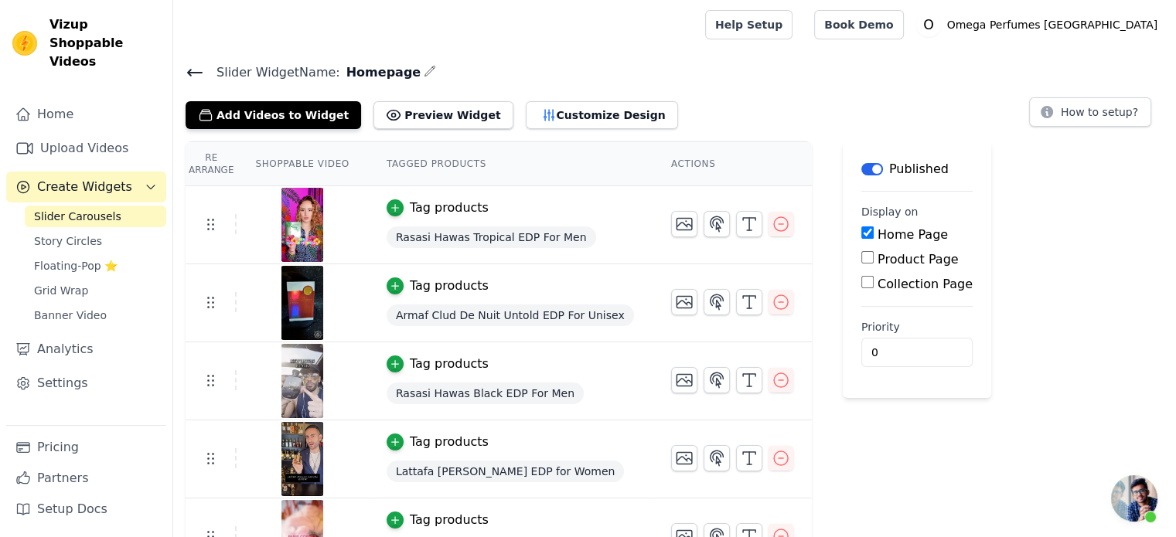
scroll to position [1573, 0]
click at [1137, 489] on span "Open chat" at bounding box center [1134, 499] width 46 height 46
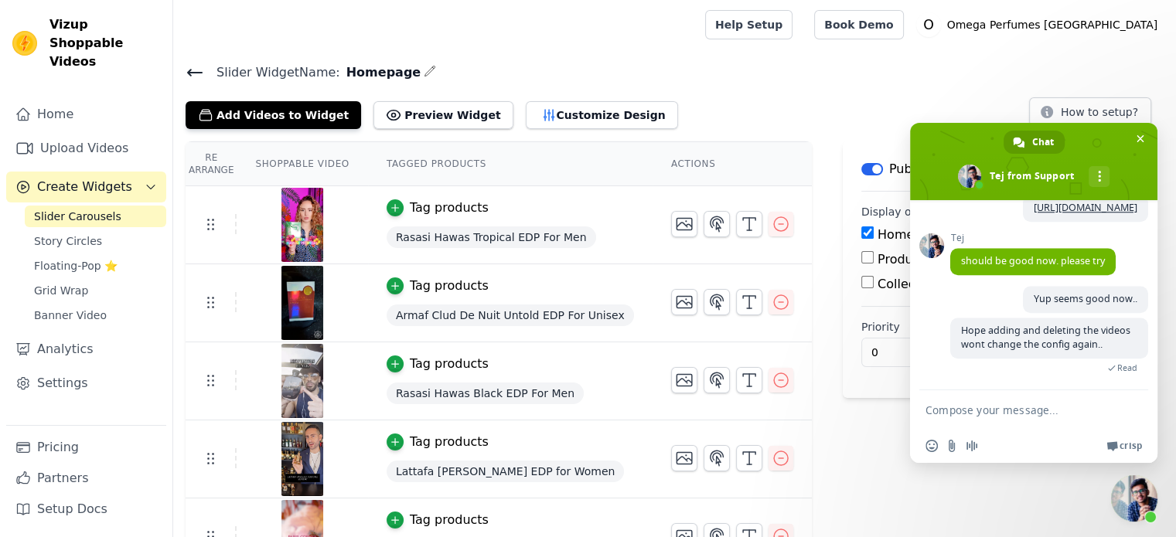
click at [974, 408] on textarea "Compose your message..." at bounding box center [1018, 409] width 186 height 39
type textarea "Hi"
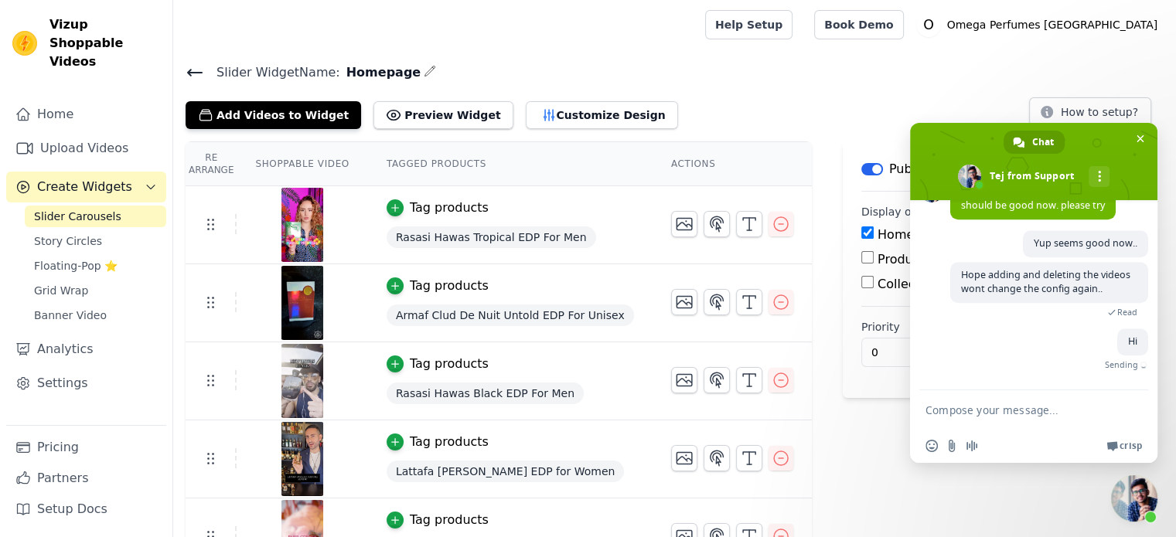
scroll to position [1590, 0]
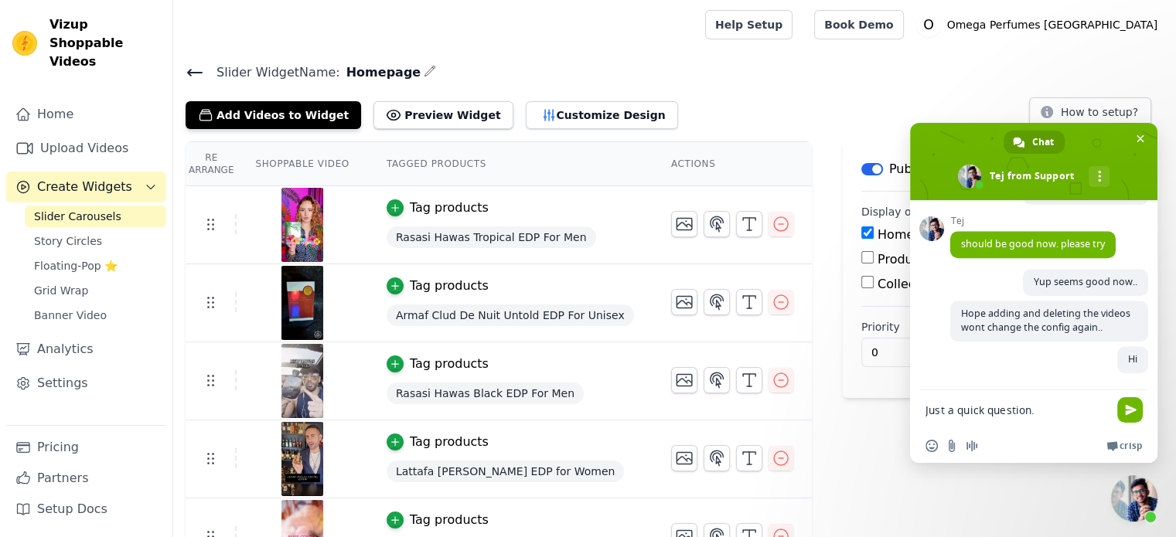
type textarea "Just a quick question.."
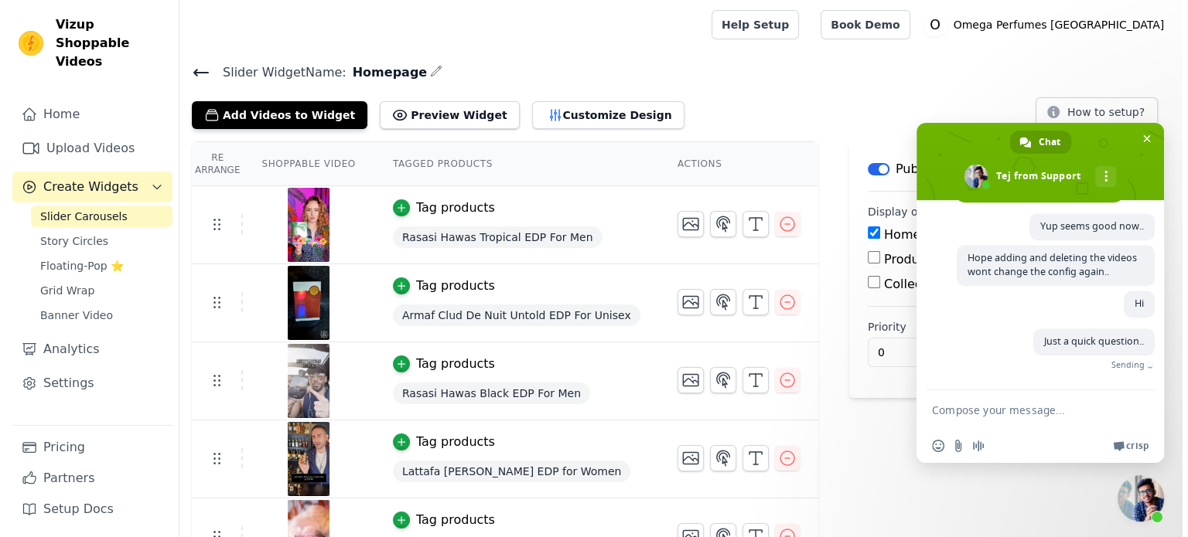
scroll to position [1624, 0]
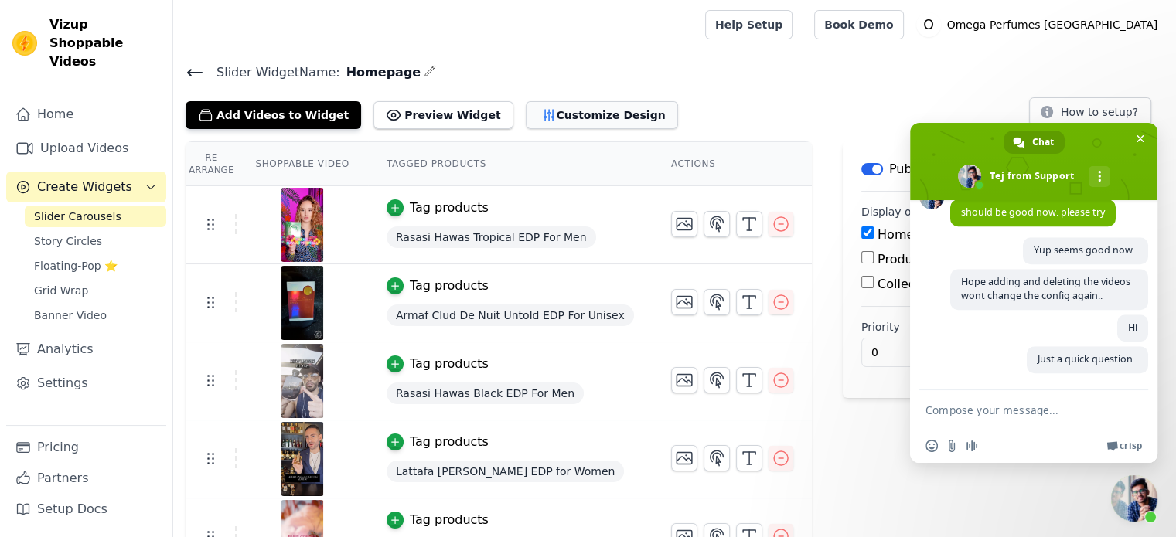
click at [526, 122] on button "Customize Design" at bounding box center [602, 115] width 152 height 28
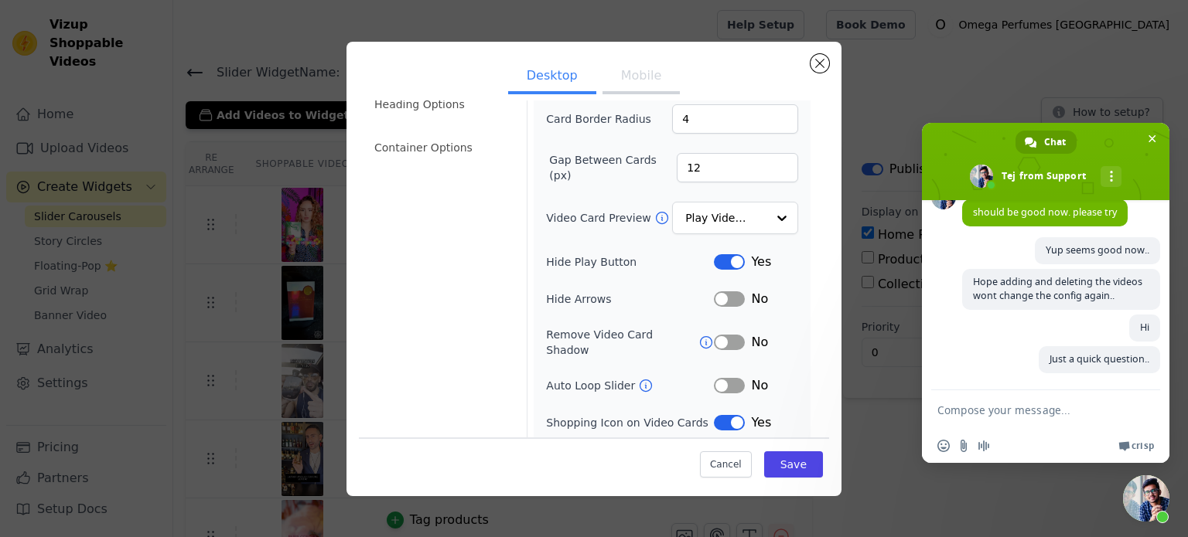
scroll to position [142, 0]
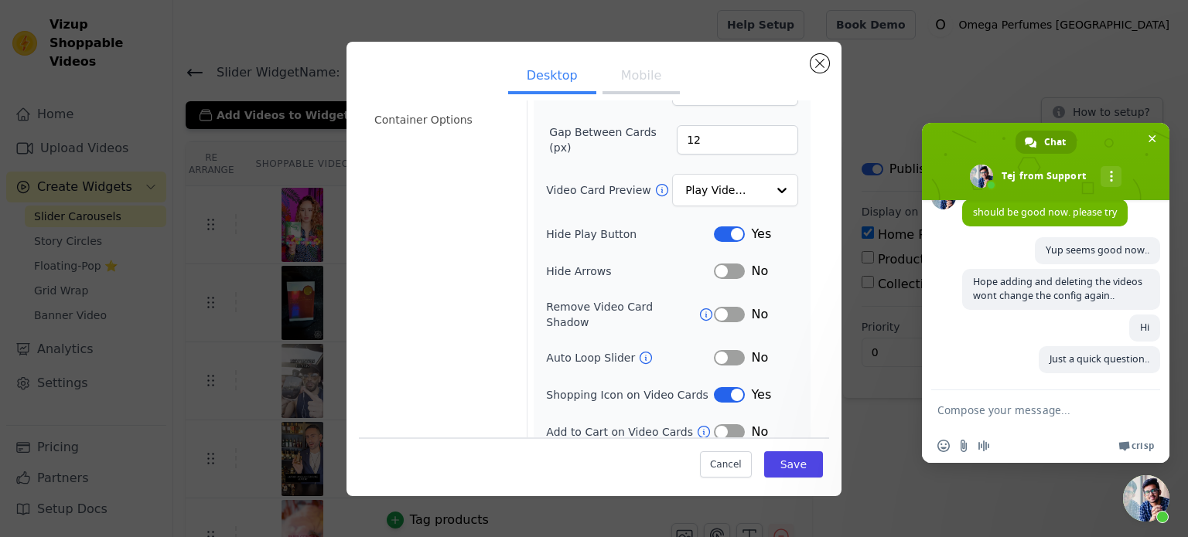
click at [718, 387] on button "Label" at bounding box center [729, 394] width 31 height 15
click at [722, 387] on button "Label" at bounding box center [729, 394] width 31 height 15
click at [632, 85] on button "Mobile" at bounding box center [640, 77] width 77 height 34
click at [714, 424] on button "Label" at bounding box center [729, 431] width 31 height 15
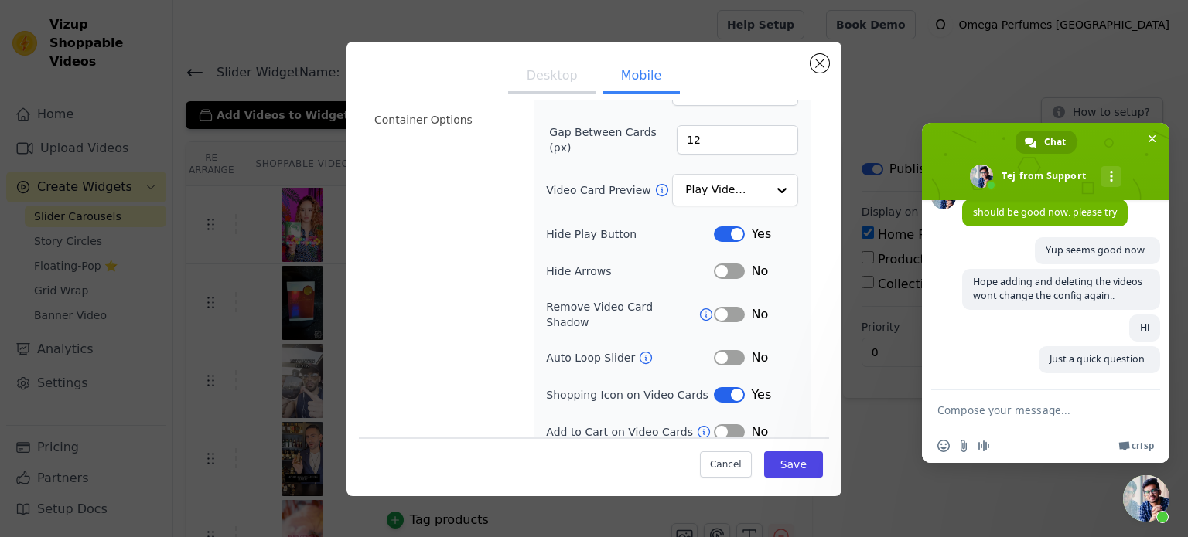
click at [544, 84] on button "Desktop" at bounding box center [552, 77] width 88 height 34
click at [720, 387] on button "Label" at bounding box center [729, 394] width 31 height 15
click at [784, 466] on button "Save" at bounding box center [793, 465] width 59 height 26
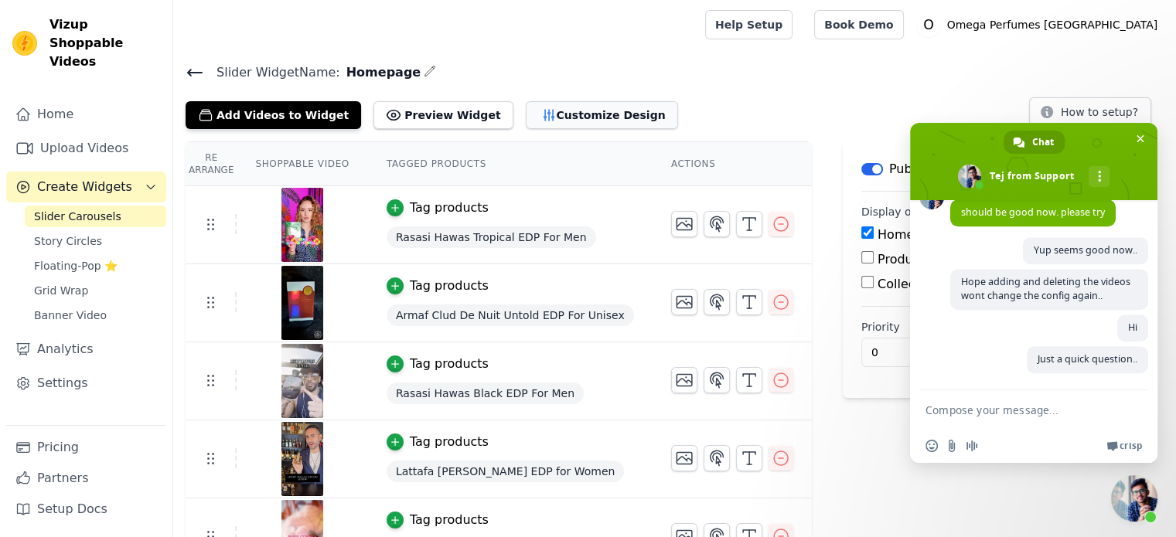
click at [542, 123] on button "Customize Design" at bounding box center [602, 115] width 152 height 28
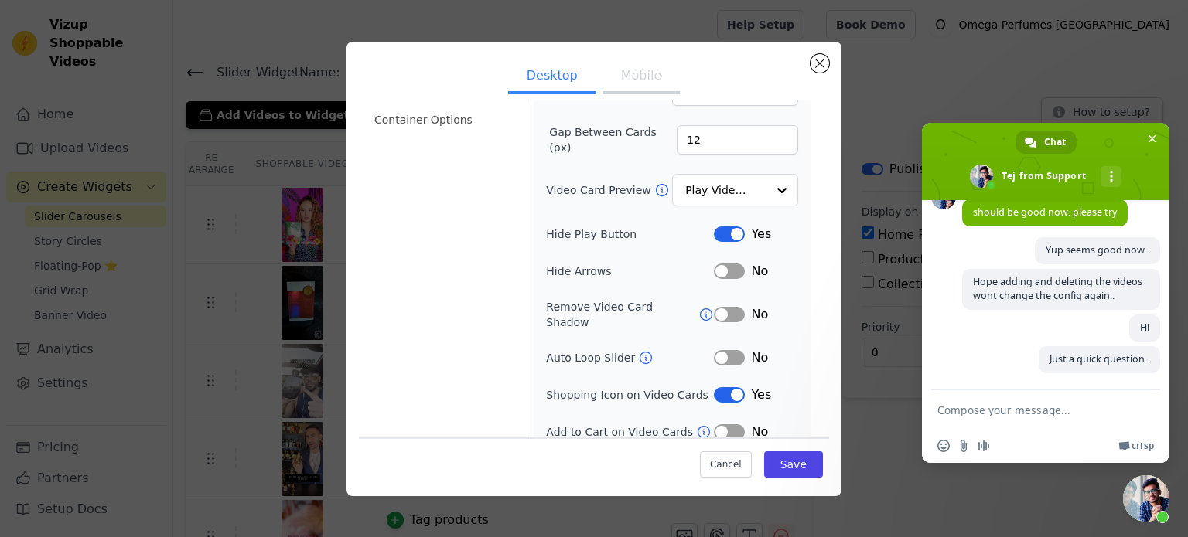
click at [714, 387] on button "Label" at bounding box center [729, 394] width 31 height 15
click at [636, 70] on button "Mobile" at bounding box center [640, 77] width 77 height 34
click at [714, 387] on button "Label" at bounding box center [729, 394] width 31 height 15
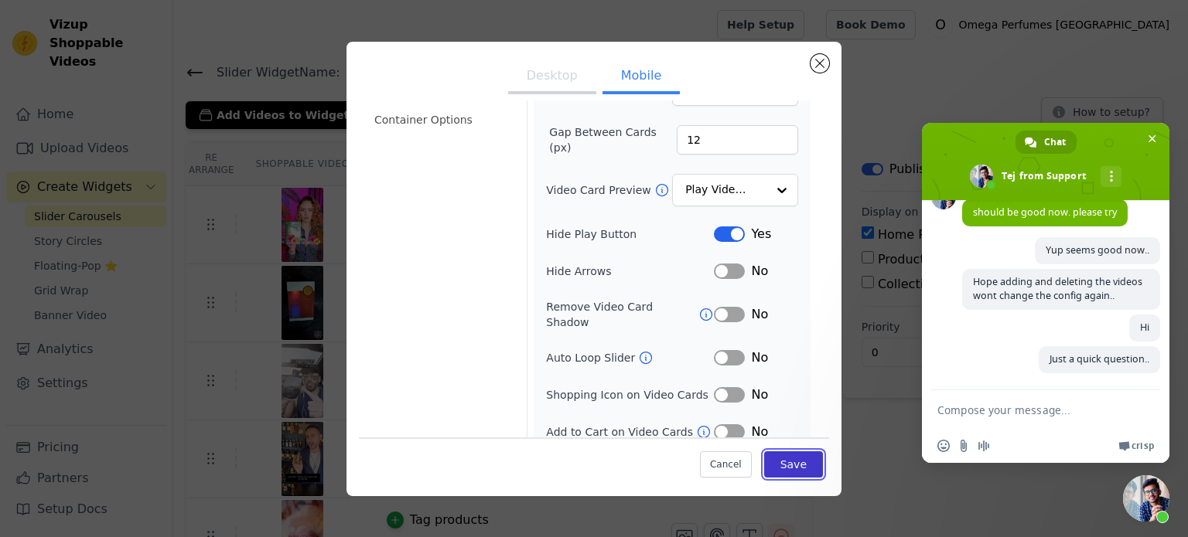
click at [786, 462] on button "Save" at bounding box center [793, 465] width 59 height 26
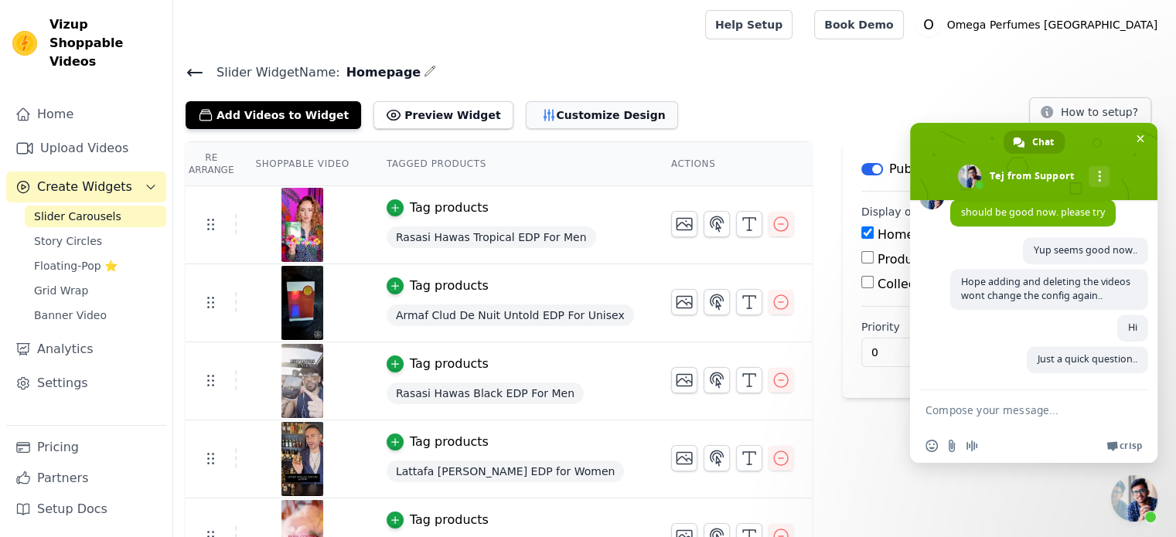
click at [526, 121] on button "Customize Design" at bounding box center [602, 115] width 152 height 28
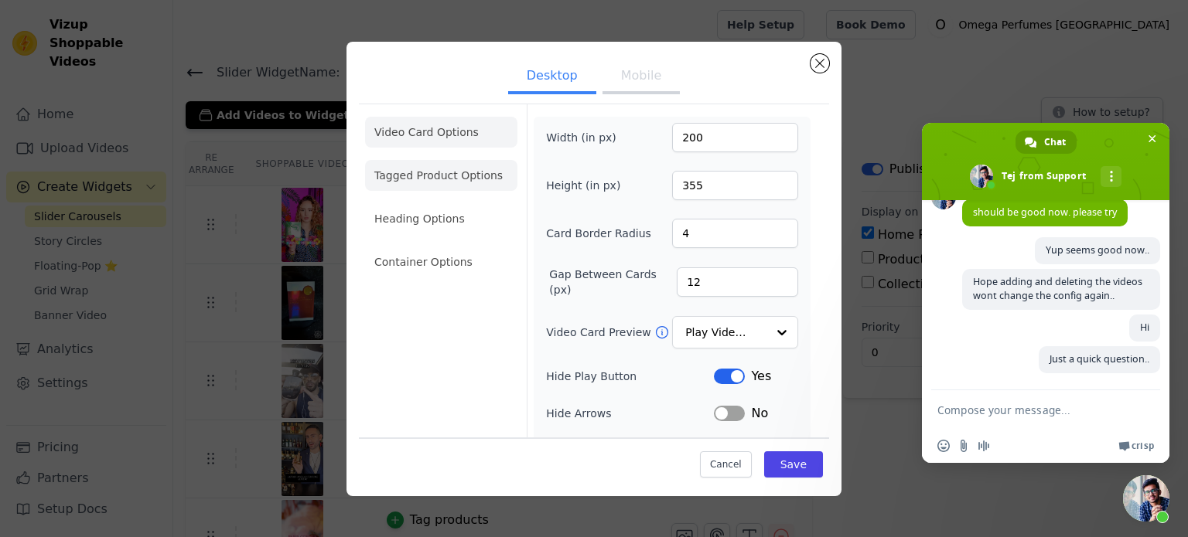
click at [437, 247] on li "Tagged Product Options" at bounding box center [441, 262] width 152 height 31
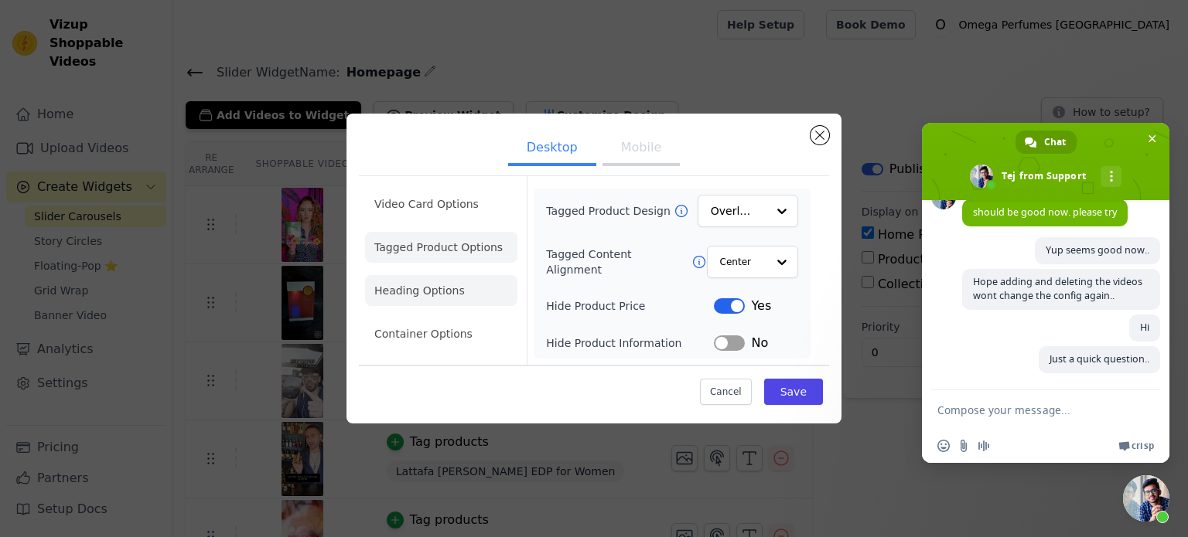
click at [414, 297] on li "Heading Options" at bounding box center [441, 290] width 152 height 31
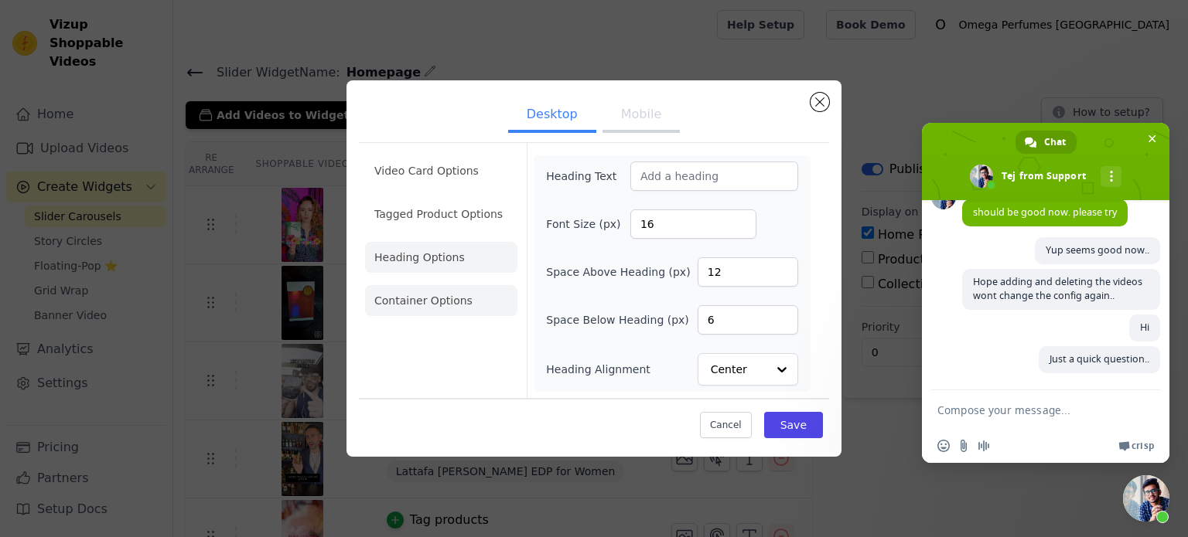
click at [424, 308] on li "Container Options" at bounding box center [441, 300] width 152 height 31
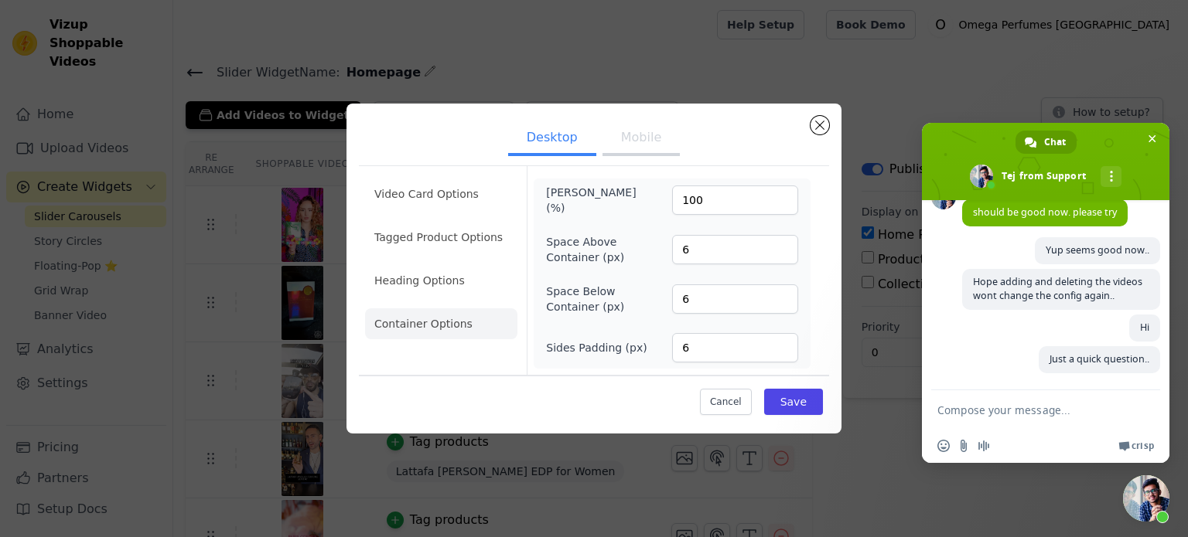
click at [623, 145] on button "Mobile" at bounding box center [640, 139] width 77 height 34
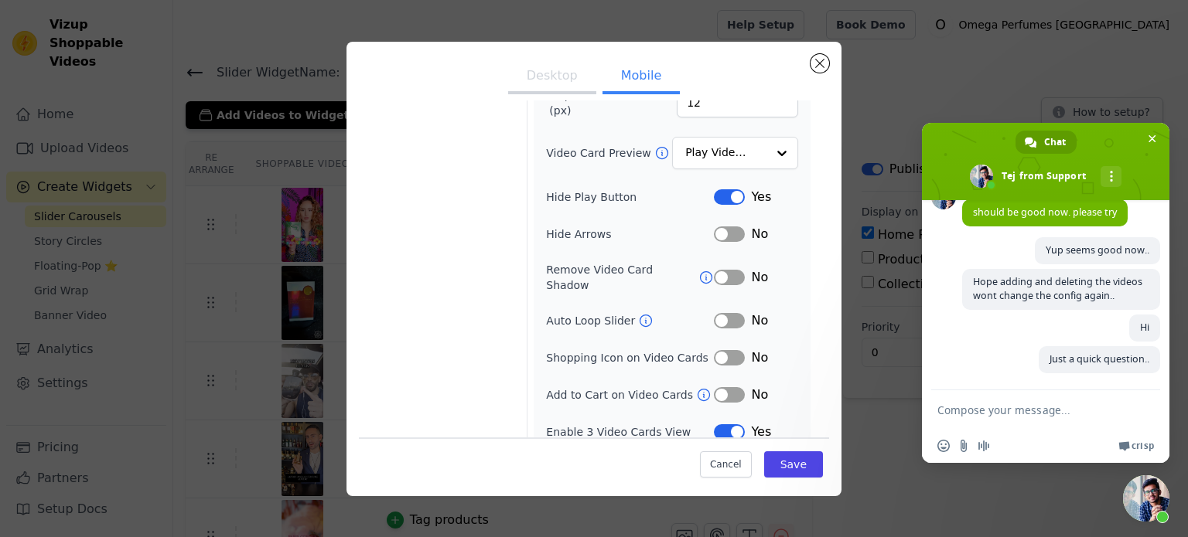
scroll to position [179, 0]
click at [724, 314] on button "Label" at bounding box center [729, 321] width 31 height 15
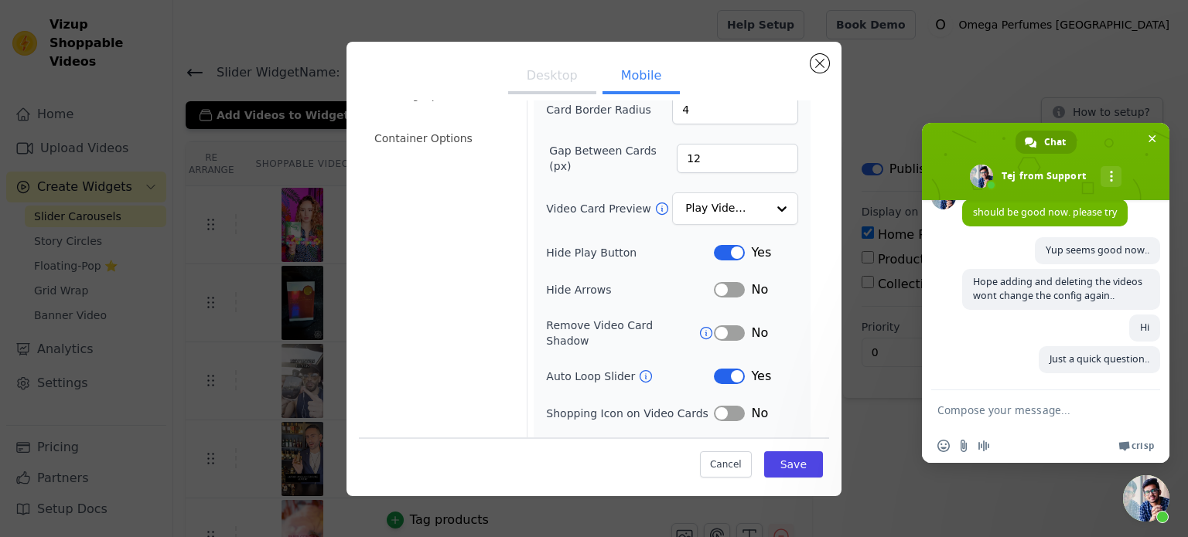
click at [539, 77] on button "Desktop" at bounding box center [552, 77] width 88 height 34
click at [727, 369] on button "Label" at bounding box center [729, 376] width 31 height 15
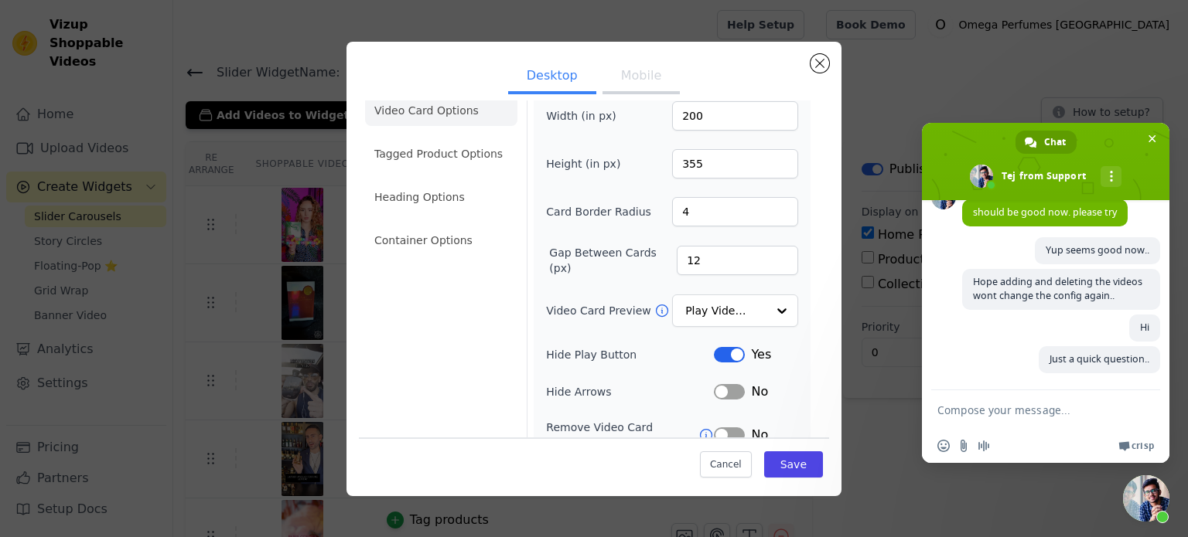
scroll to position [0, 0]
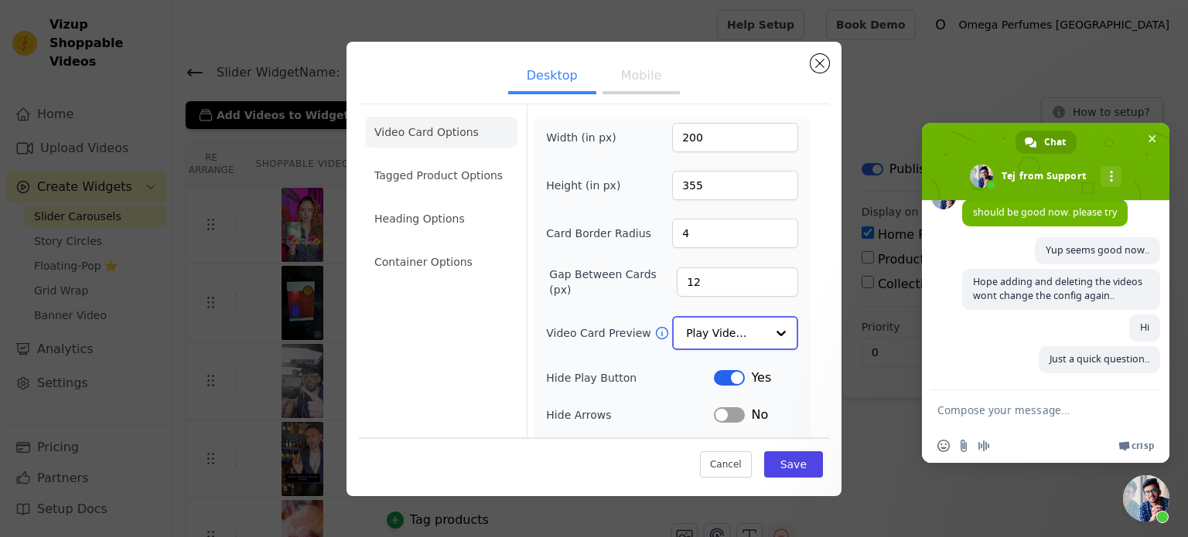
click at [686, 322] on input "Video Card Preview" at bounding box center [726, 333] width 80 height 31
click at [810, 324] on div "Video Card Options Tagged Product Options Heading Options Container Options Wid…" at bounding box center [594, 350] width 470 height 493
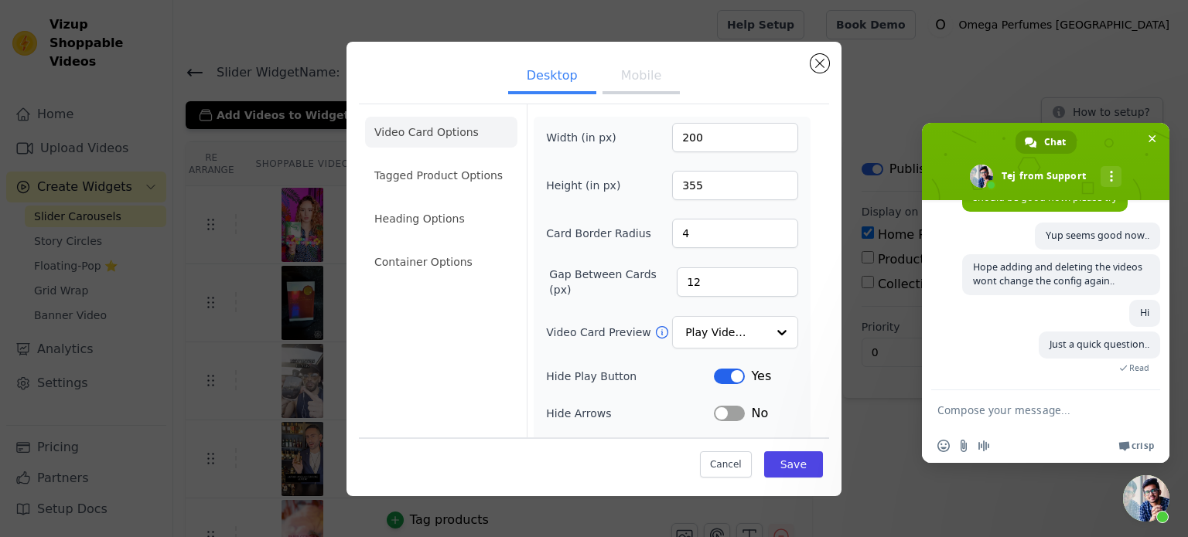
scroll to position [1638, 0]
click at [789, 465] on button "Save" at bounding box center [793, 465] width 59 height 26
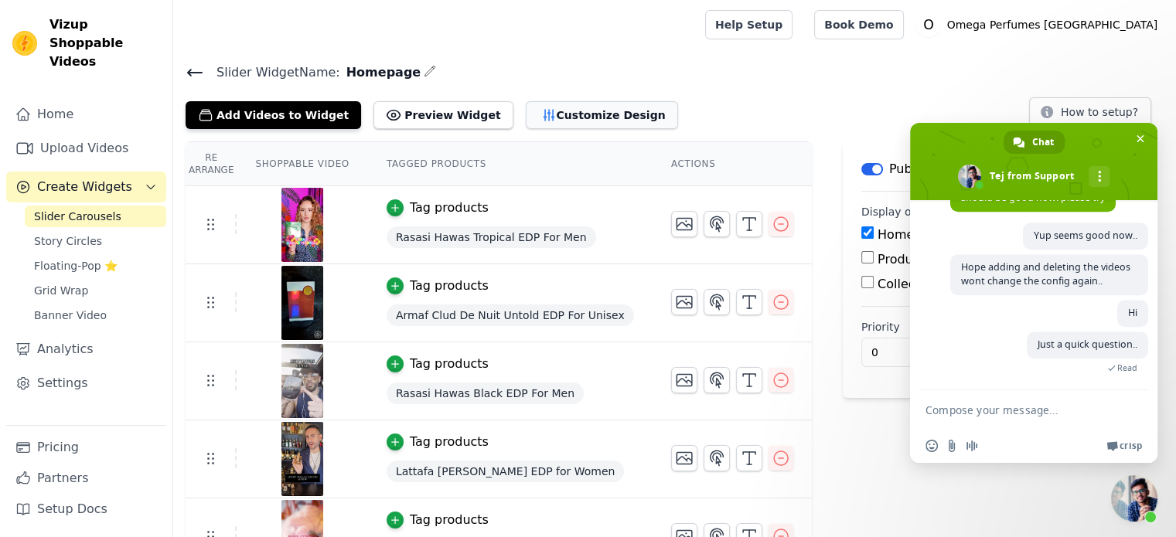
click at [544, 126] on button "Customize Design" at bounding box center [602, 115] width 152 height 28
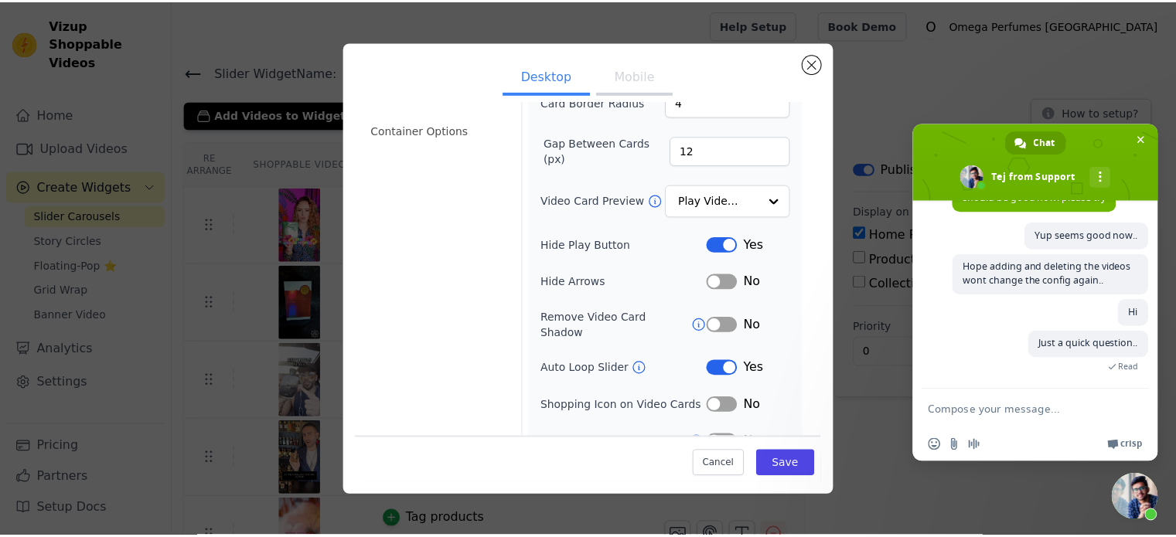
scroll to position [142, 0]
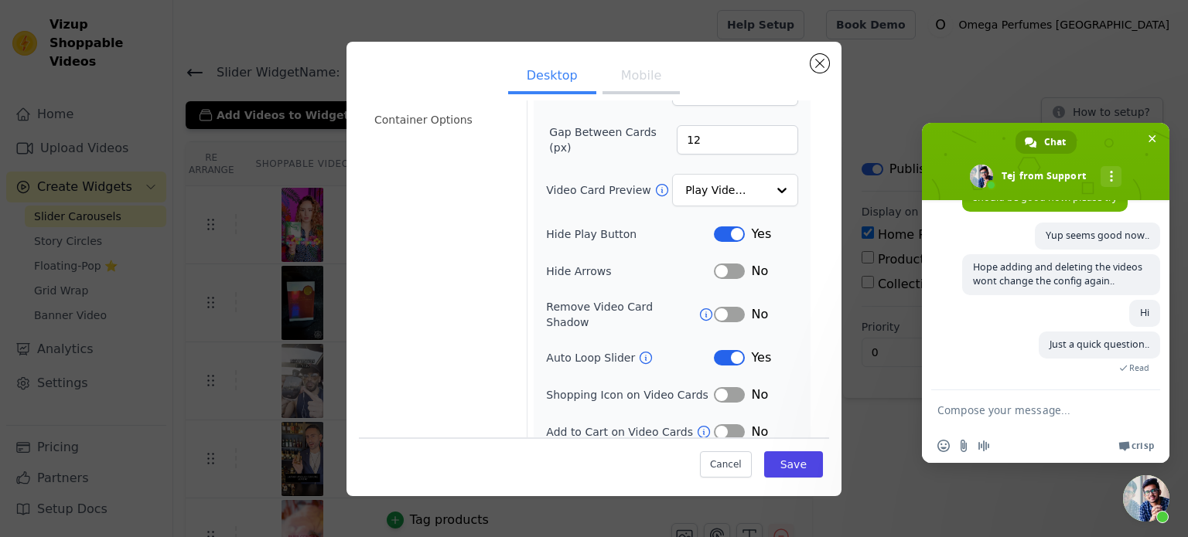
click at [714, 350] on button "Label" at bounding box center [729, 357] width 31 height 15
click at [649, 77] on button "Mobile" at bounding box center [640, 77] width 77 height 34
click at [796, 465] on button "Save" at bounding box center [793, 465] width 59 height 26
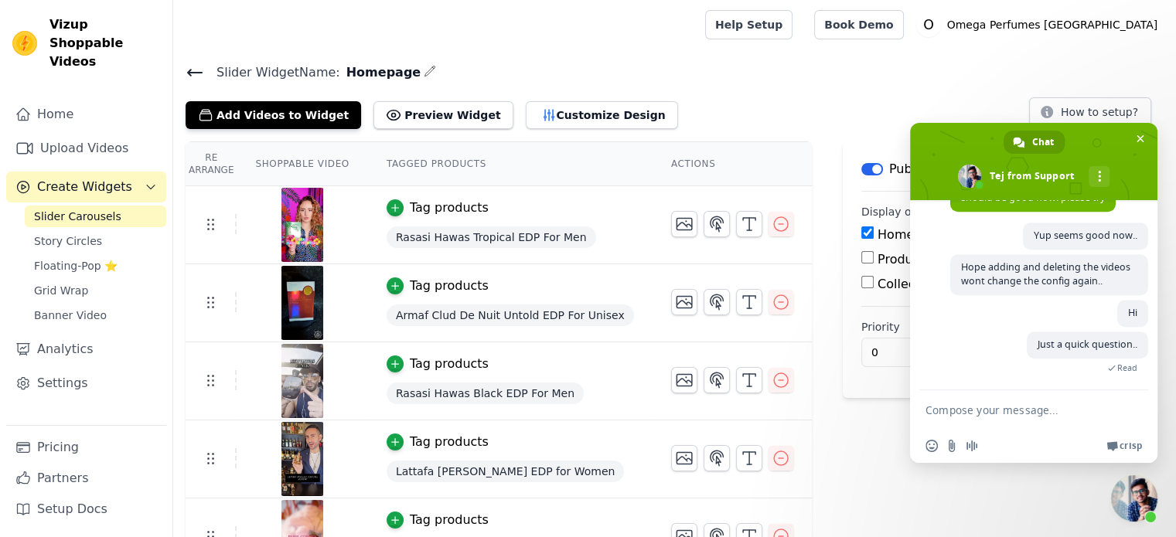
click at [996, 417] on textarea "Compose your message..." at bounding box center [1018, 409] width 186 height 39
type textarea "The Video shows"
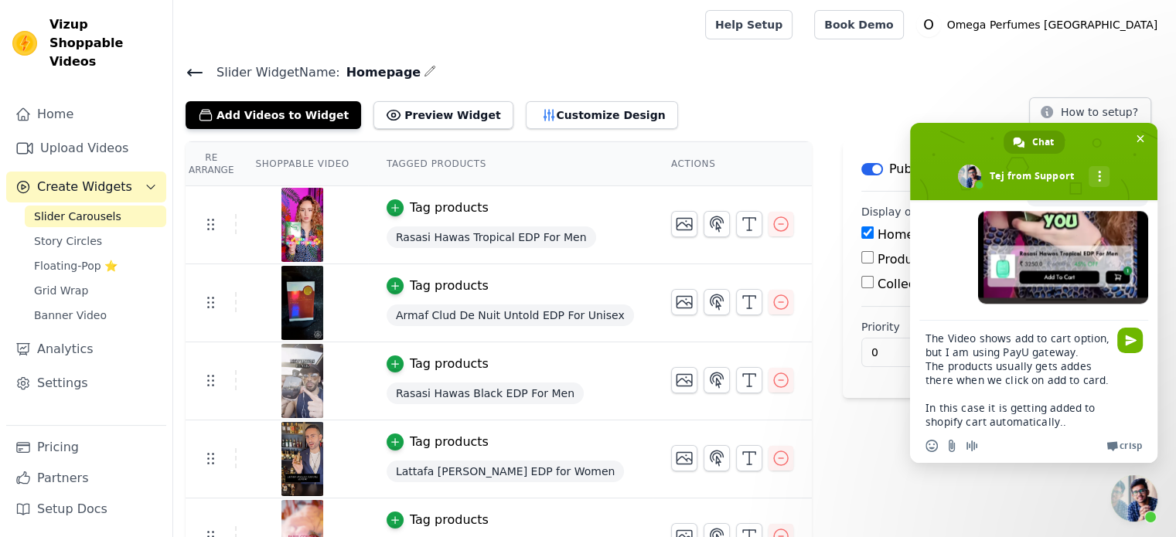
scroll to position [30, 0]
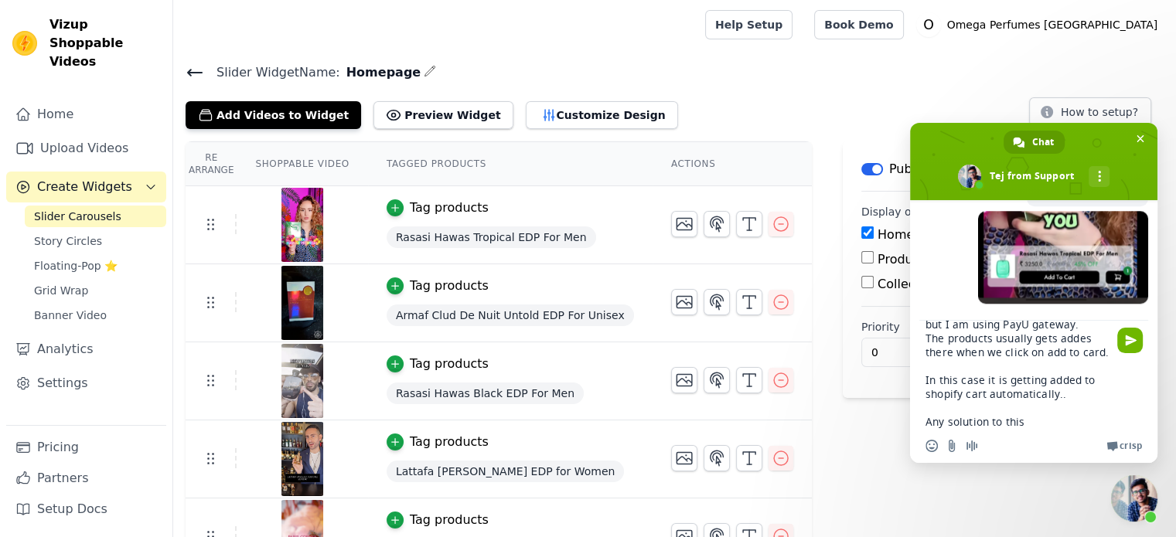
type textarea "The Video shows add to cart option, but I am using PayU gateway. The products u…"
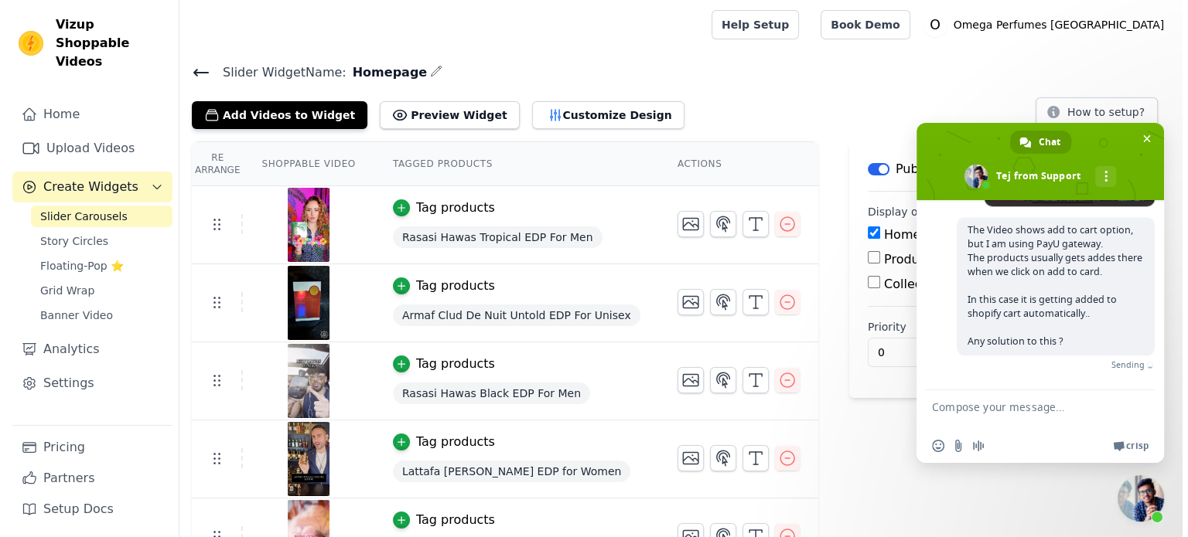
scroll to position [1869, 0]
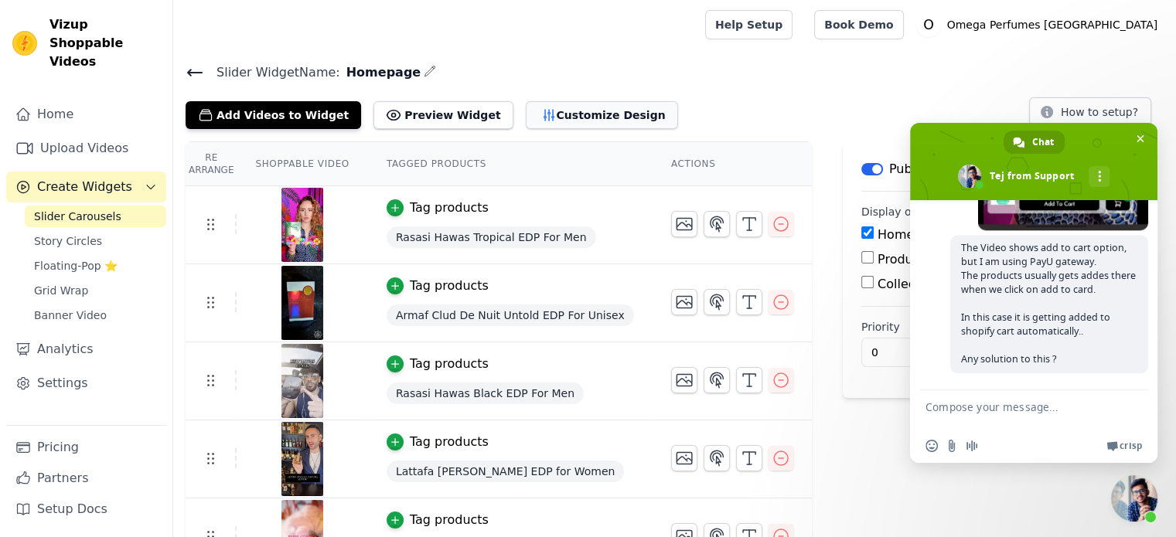
click at [575, 114] on button "Customize Design" at bounding box center [602, 115] width 152 height 28
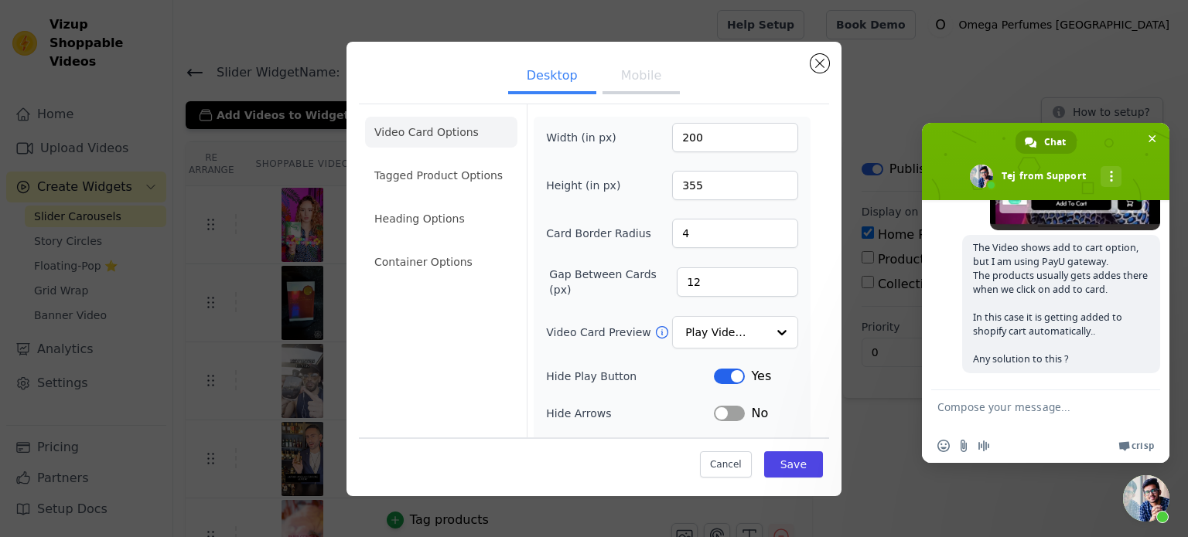
scroll to position [142, 0]
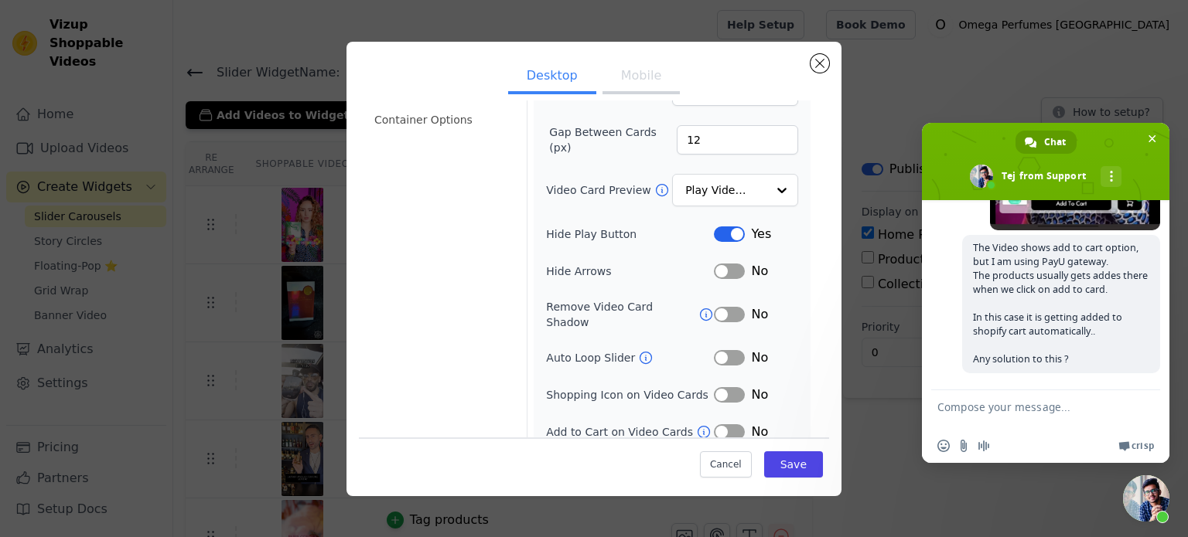
click at [627, 89] on button "Mobile" at bounding box center [640, 77] width 77 height 34
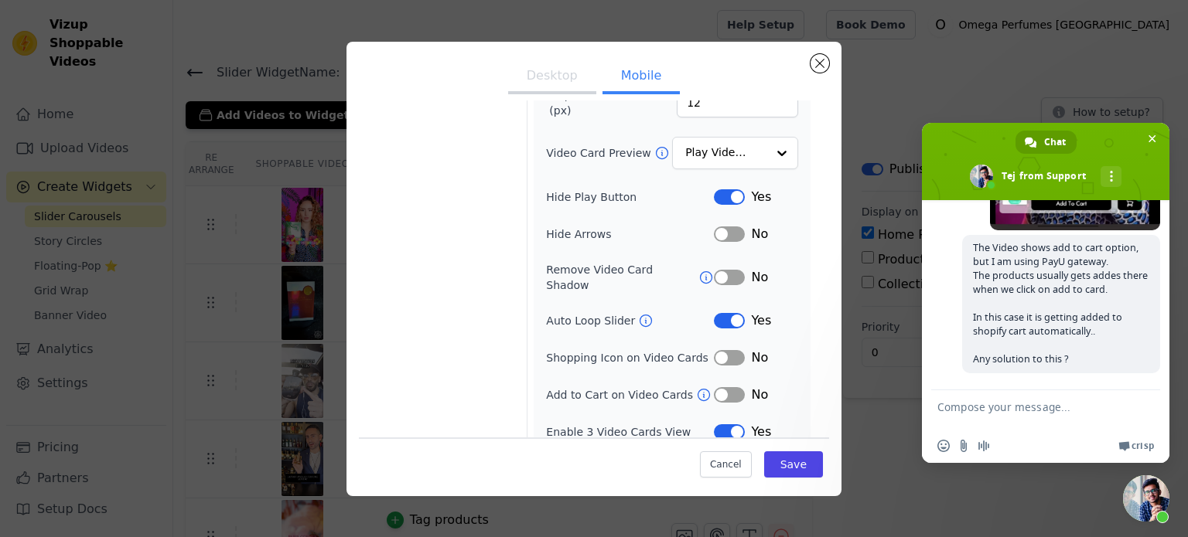
click at [544, 80] on button "Desktop" at bounding box center [552, 77] width 88 height 34
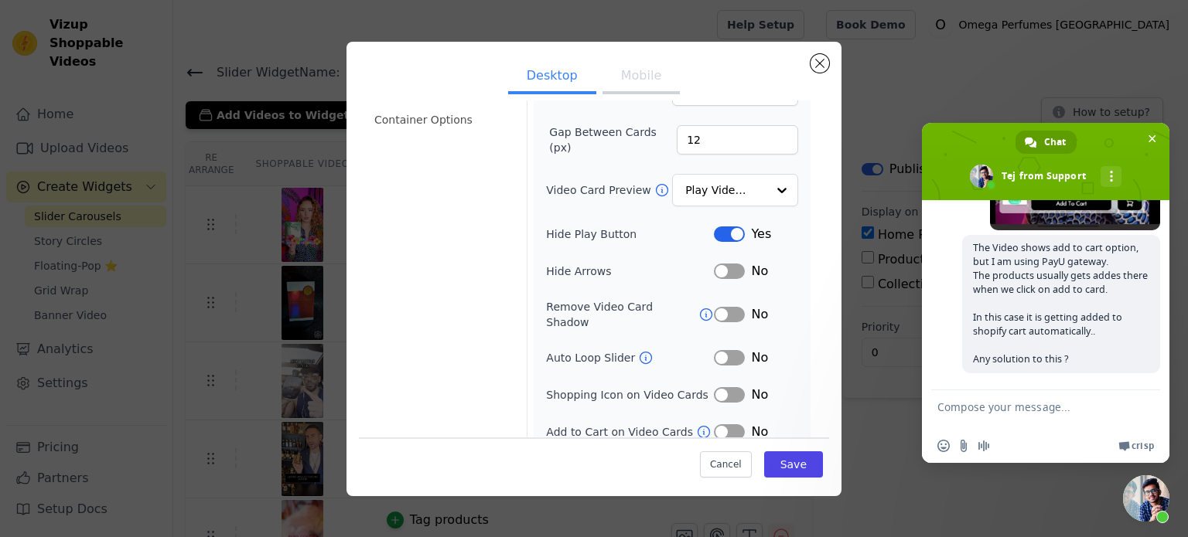
scroll to position [0, 0]
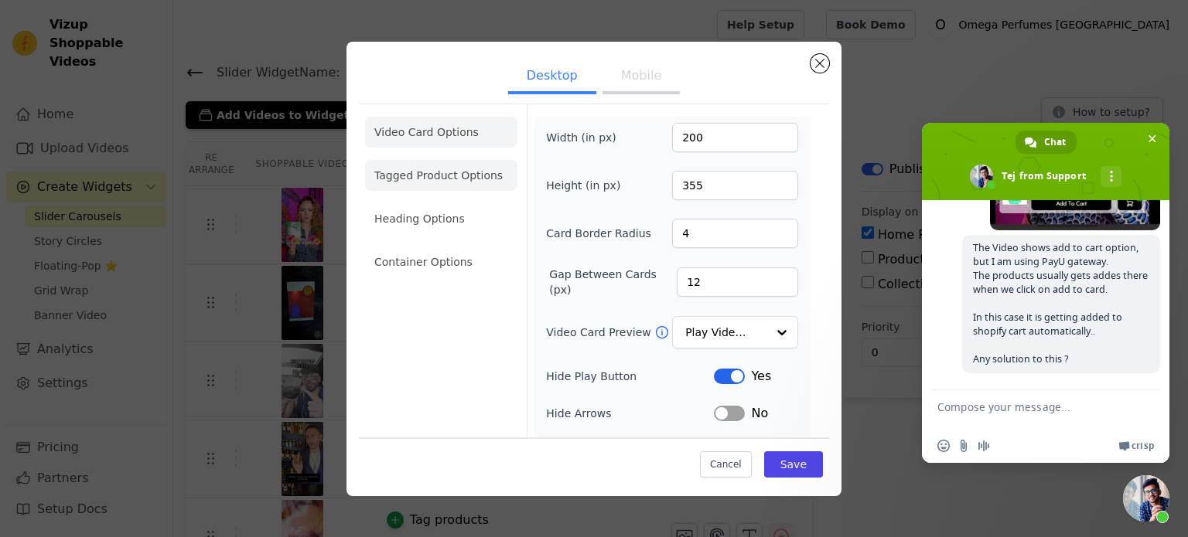
click at [394, 247] on li "Tagged Product Options" at bounding box center [441, 262] width 152 height 31
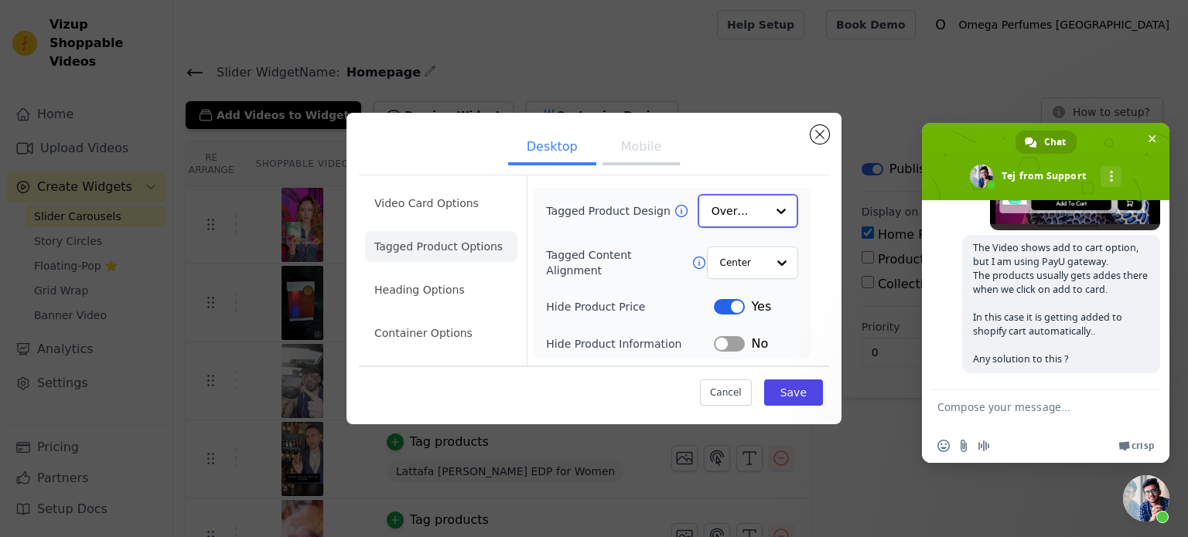
click at [758, 219] on input "Tagged Product Design" at bounding box center [738, 211] width 54 height 31
click at [397, 297] on li "Heading Options" at bounding box center [441, 290] width 152 height 31
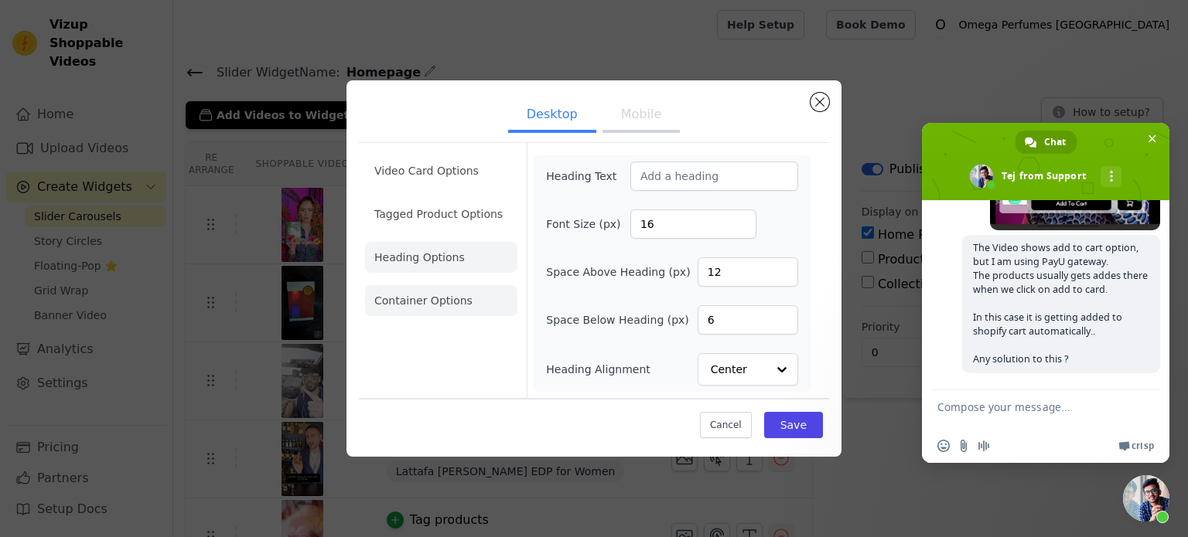
click at [429, 303] on li "Container Options" at bounding box center [441, 300] width 152 height 31
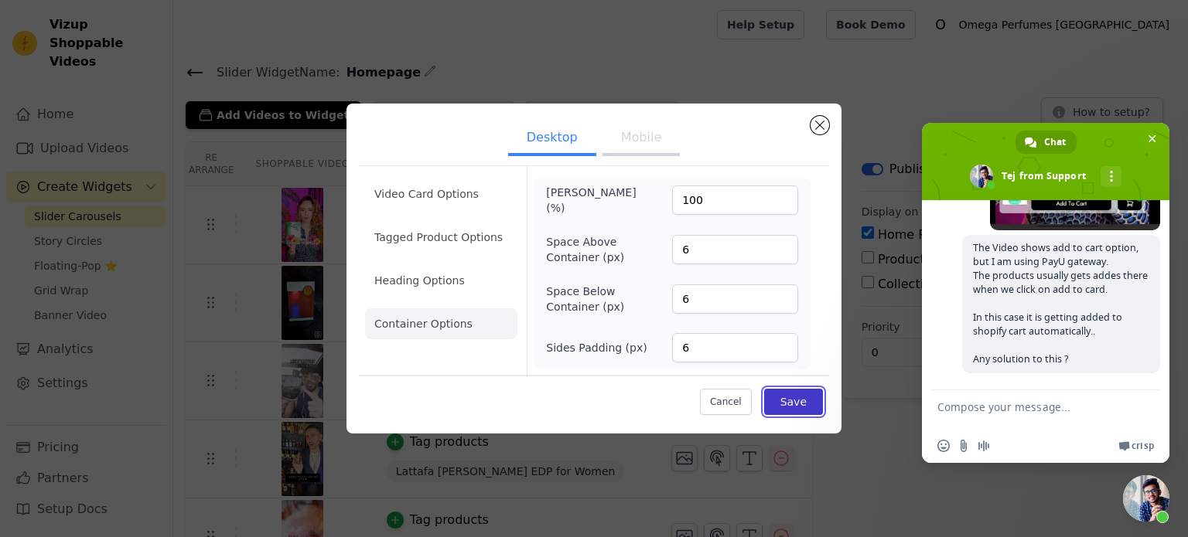
click at [798, 400] on button "Save" at bounding box center [793, 402] width 59 height 26
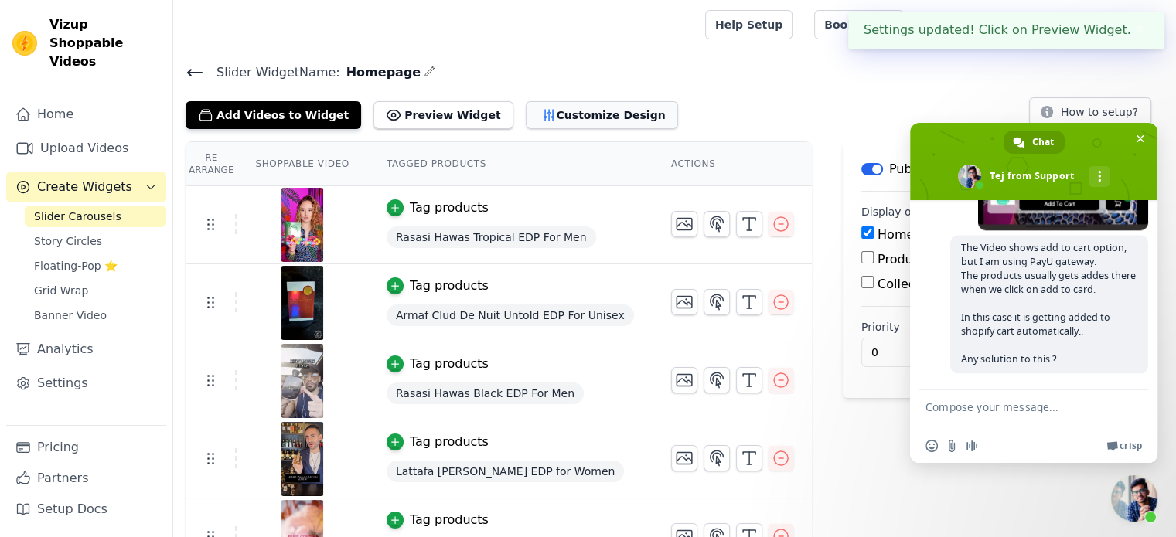
click at [541, 122] on button "Customize Design" at bounding box center [602, 115] width 152 height 28
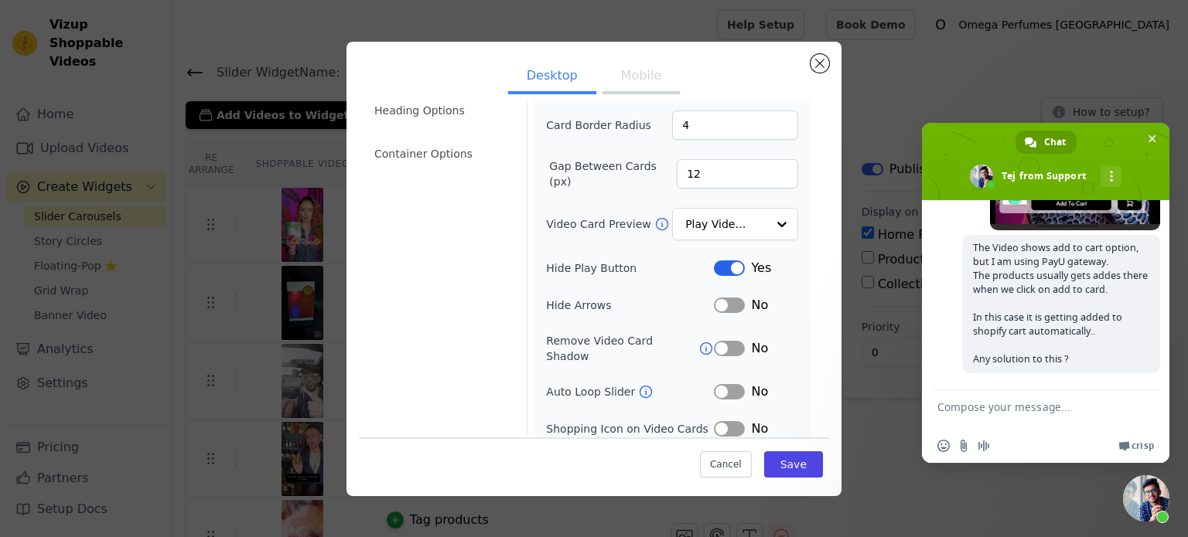
scroll to position [142, 0]
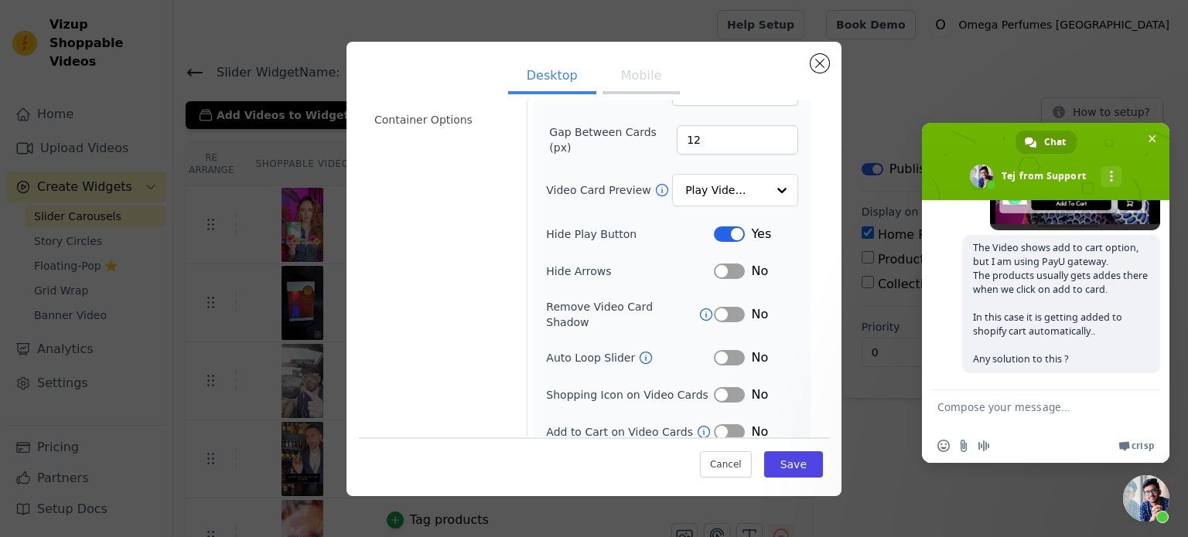
click at [625, 80] on button "Mobile" at bounding box center [640, 77] width 77 height 34
click at [546, 90] on button "Desktop" at bounding box center [552, 77] width 88 height 34
click at [446, 111] on li "Container Options" at bounding box center [441, 119] width 152 height 31
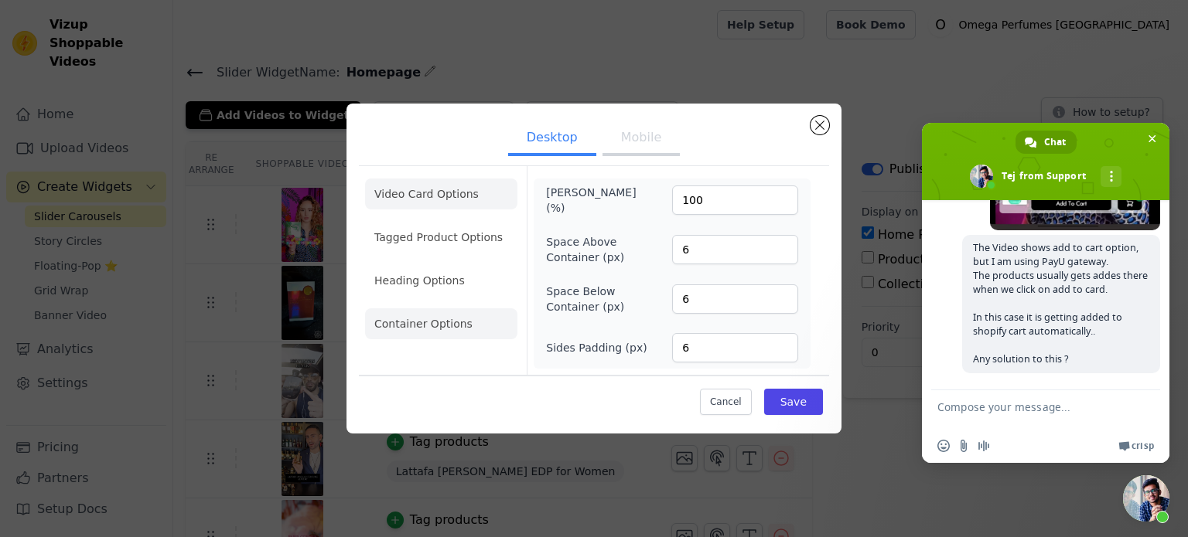
click at [430, 222] on li "Video Card Options" at bounding box center [441, 237] width 152 height 31
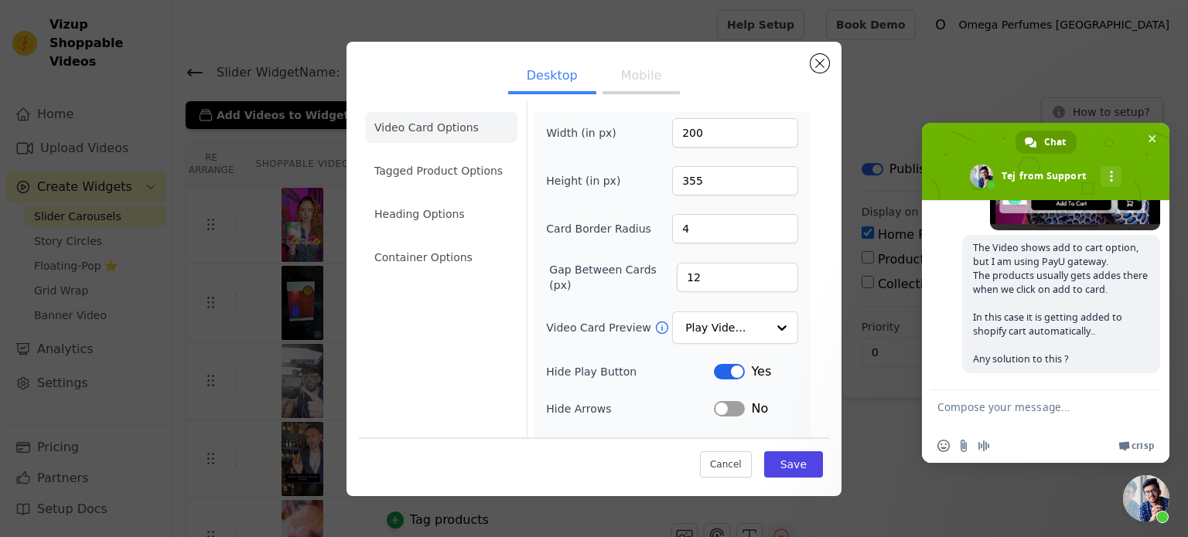
scroll to position [3, 0]
click at [621, 79] on button "Mobile" at bounding box center [640, 77] width 77 height 34
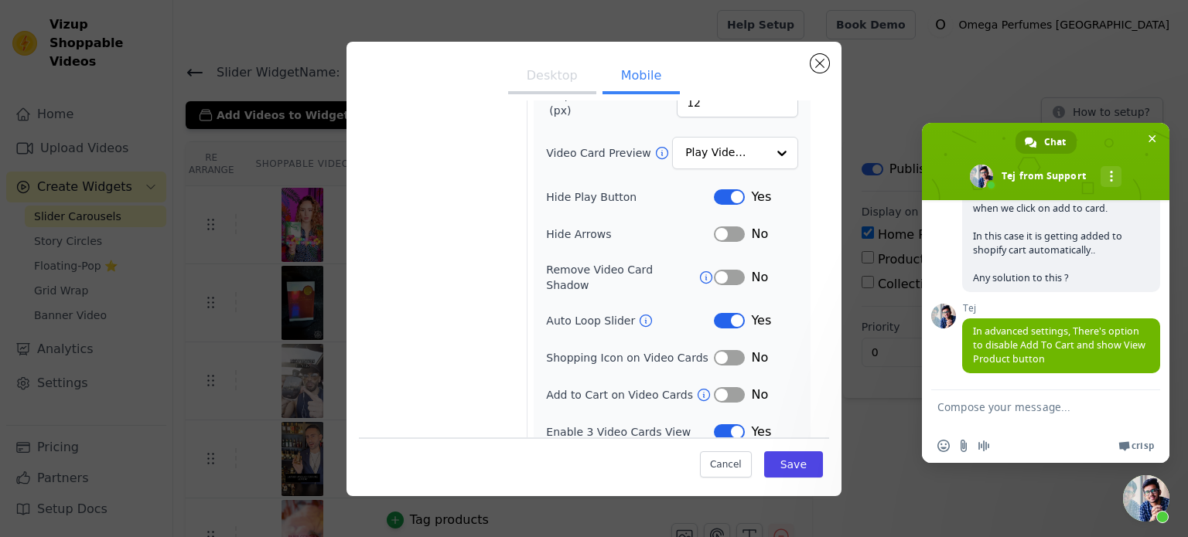
scroll to position [0, 0]
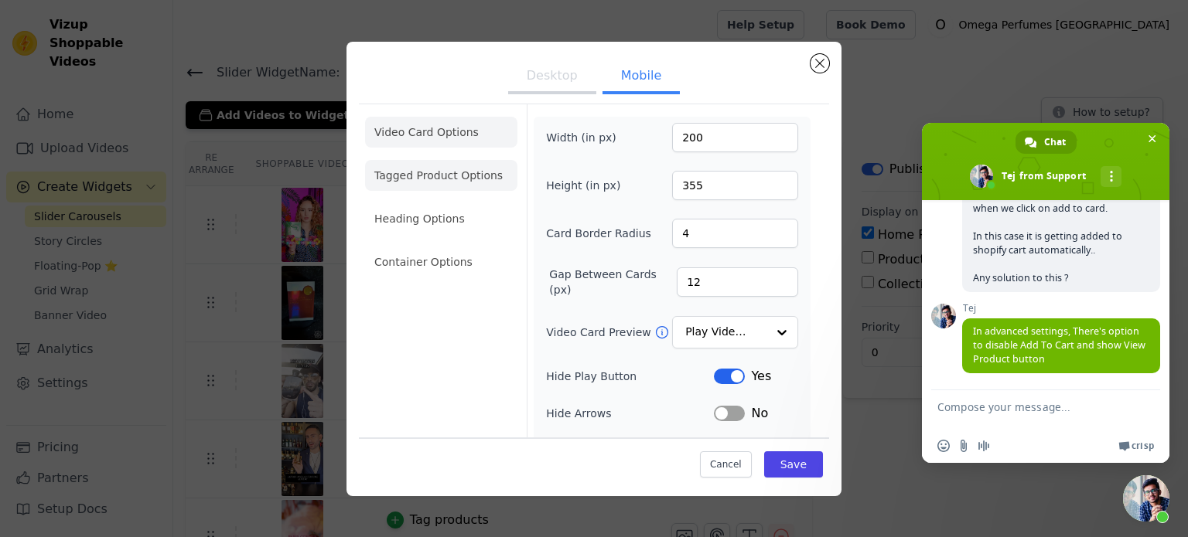
click at [429, 247] on li "Tagged Product Options" at bounding box center [441, 262] width 152 height 31
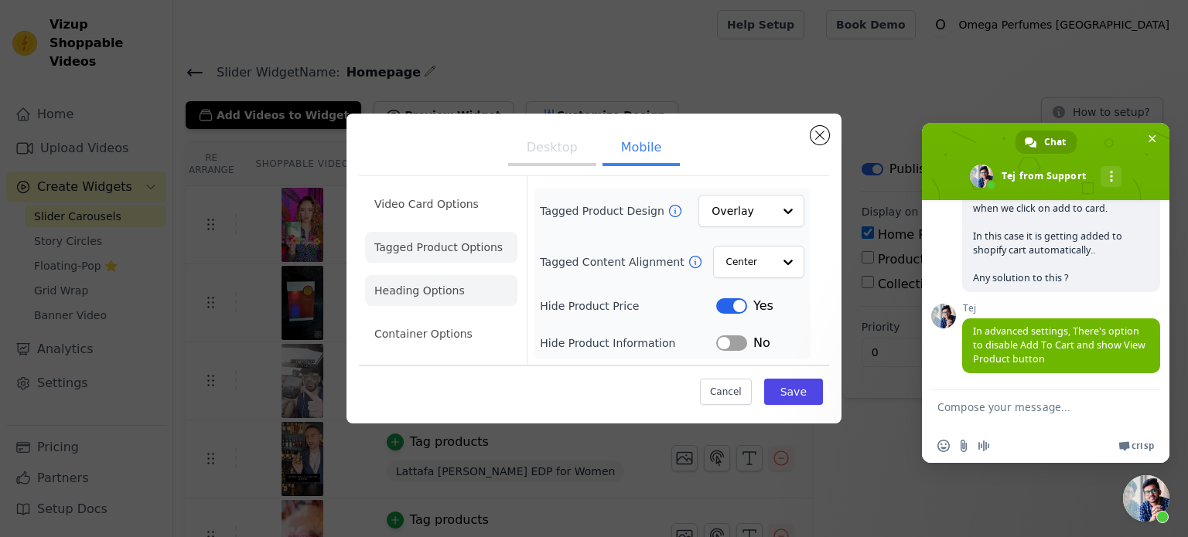
click at [428, 281] on li "Heading Options" at bounding box center [441, 290] width 152 height 31
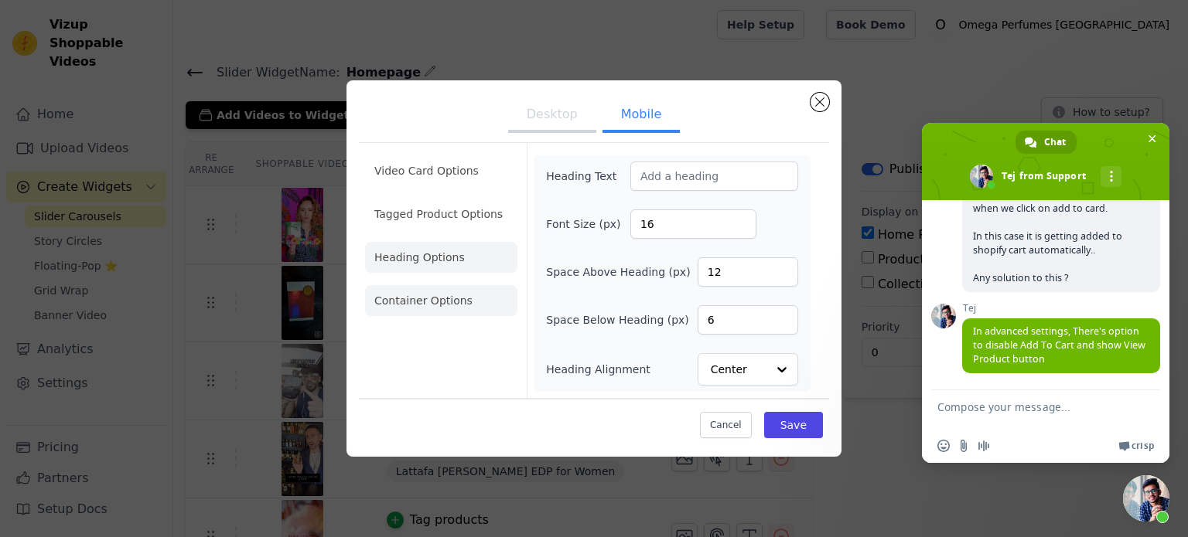
click at [430, 303] on li "Container Options" at bounding box center [441, 300] width 152 height 31
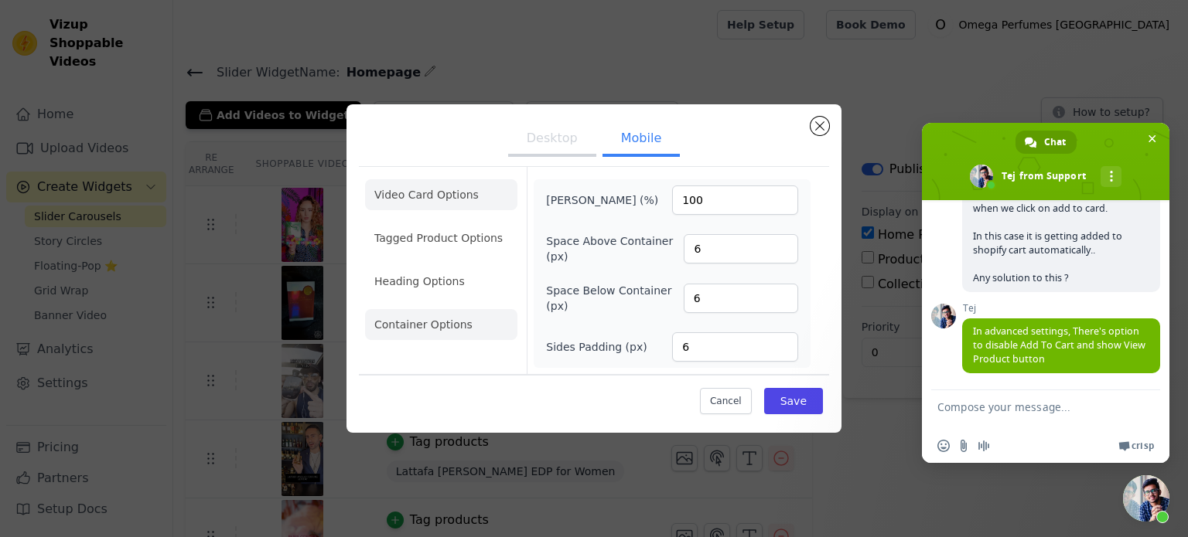
click at [416, 223] on li "Video Card Options" at bounding box center [441, 238] width 152 height 31
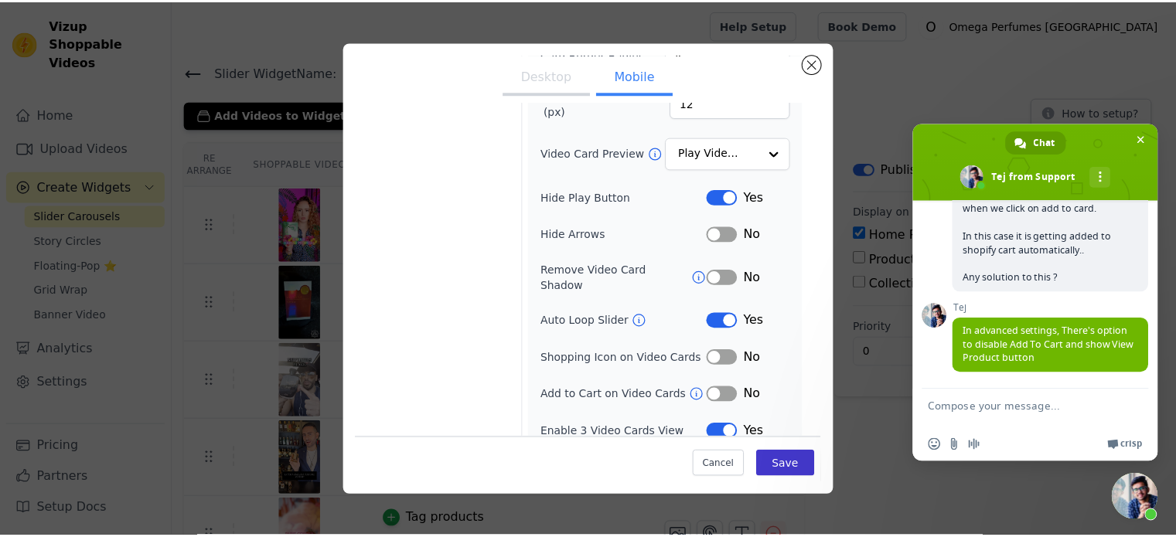
scroll to position [2013, 0]
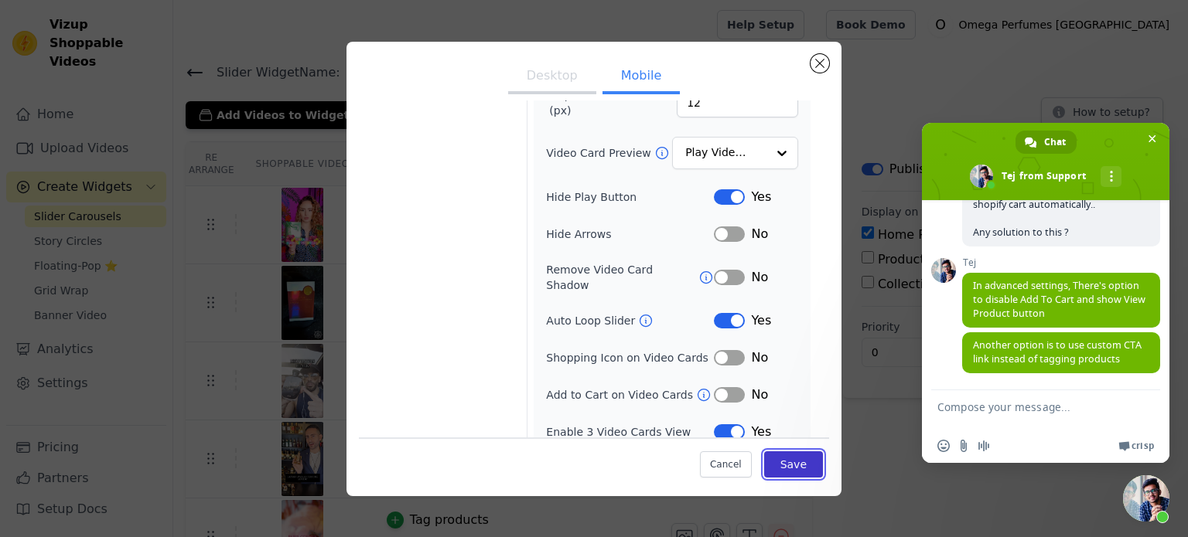
click at [786, 465] on button "Save" at bounding box center [793, 465] width 59 height 26
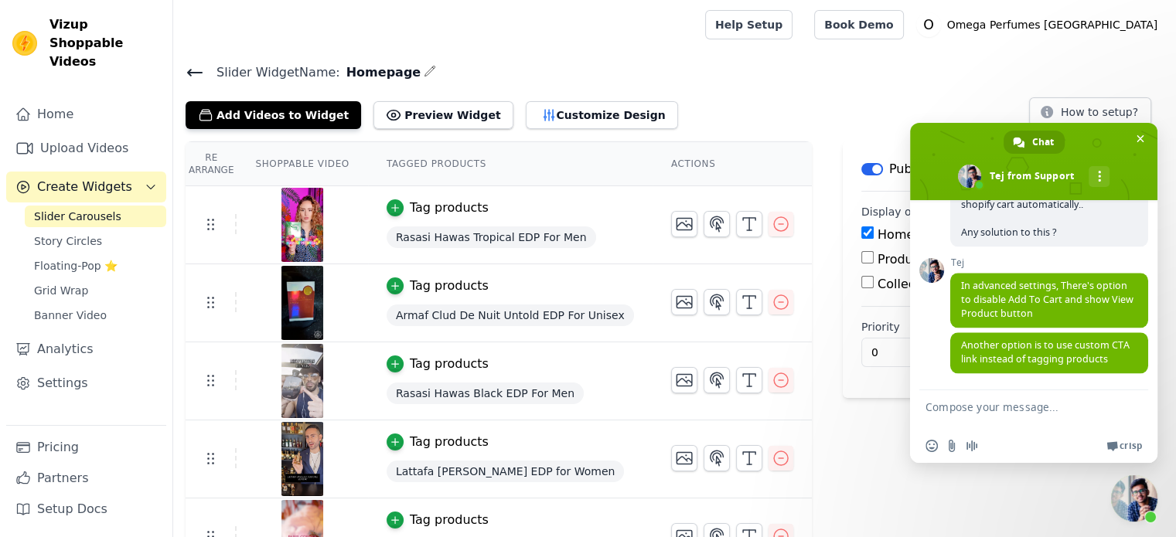
click at [975, 404] on textarea "Compose your message..." at bounding box center [1018, 409] width 186 height 39
drag, startPoint x: 1072, startPoint y: 331, endPoint x: 996, endPoint y: 349, distance: 78.8
click at [996, 349] on span "Another option is to use custom CTA link instead of tagging products" at bounding box center [1045, 352] width 169 height 27
copy span "custom CTA link"
click at [1011, 420] on textarea "How to use" at bounding box center [1018, 409] width 186 height 39
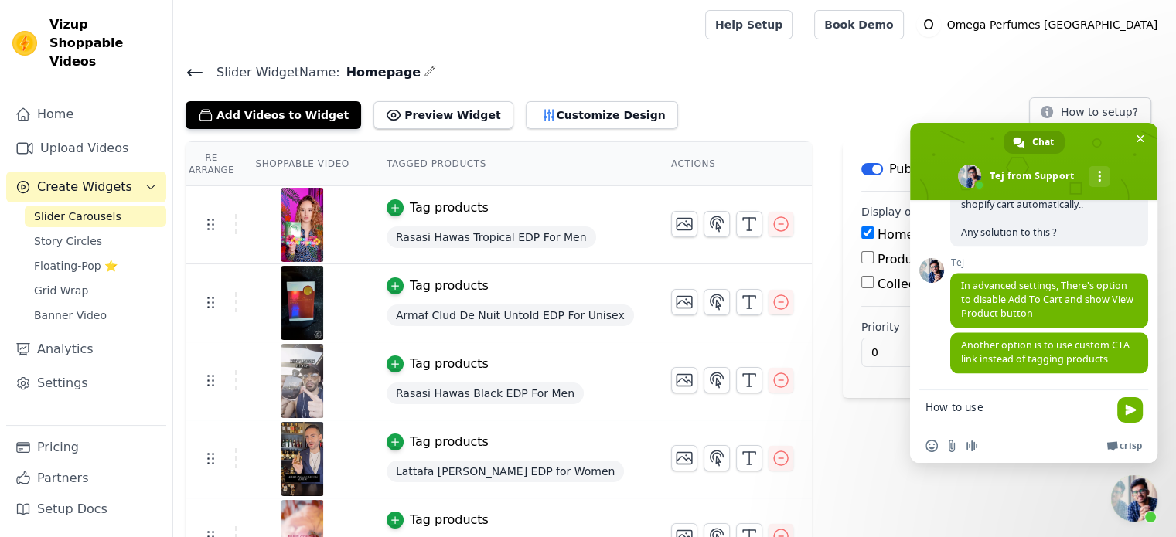
paste textarea "custom CTA link"
type textarea "How to use custom CTA link ?"
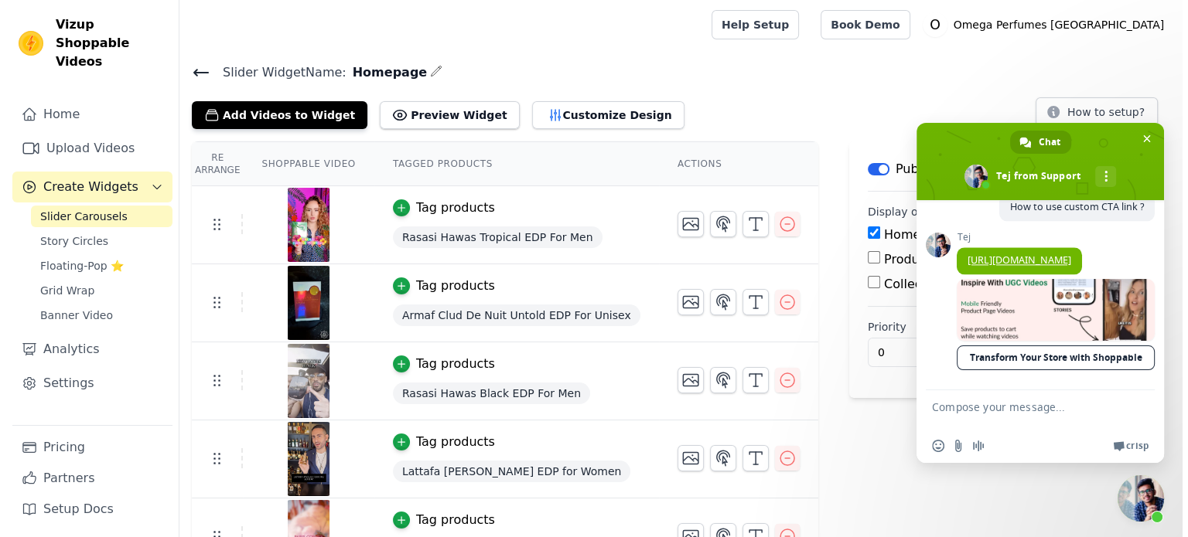
scroll to position [2234, 0]
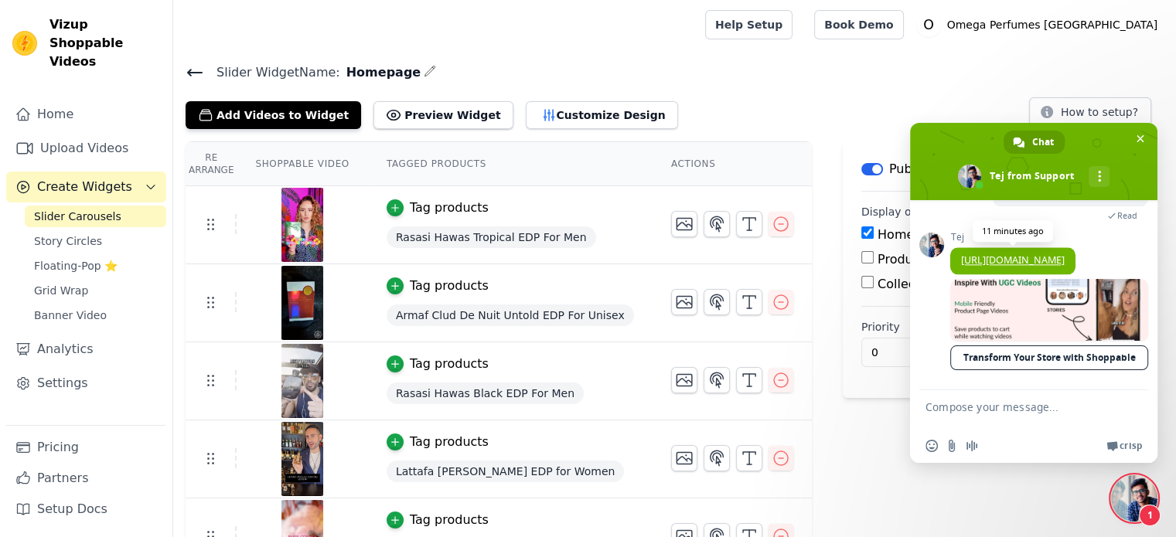
click at [1027, 258] on link "[URL][DOMAIN_NAME]" at bounding box center [1013, 260] width 104 height 13
click at [707, 220] on icon "button" at bounding box center [716, 224] width 19 height 19
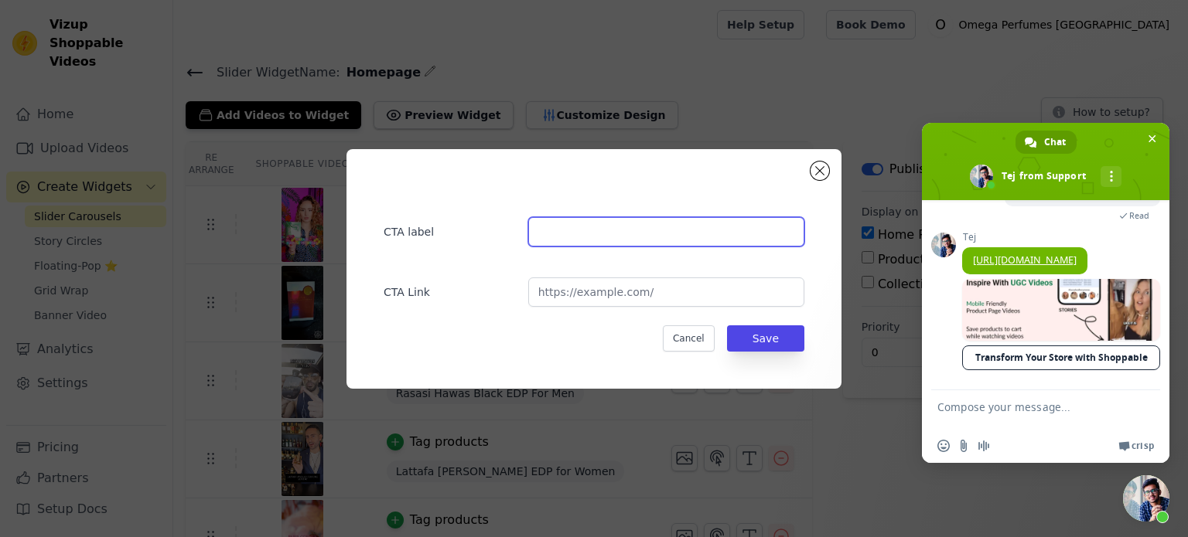
click at [606, 237] on input "text" at bounding box center [666, 231] width 276 height 29
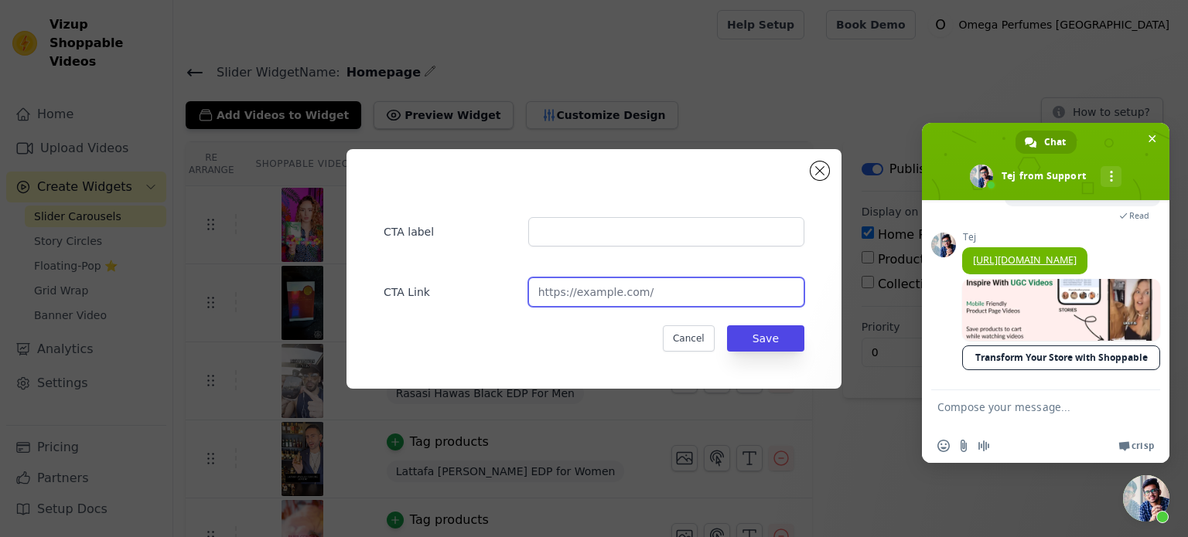
click at [610, 294] on input "url" at bounding box center [666, 292] width 276 height 29
paste input "[URL][DOMAIN_NAME]"
type input "[URL][DOMAIN_NAME]"
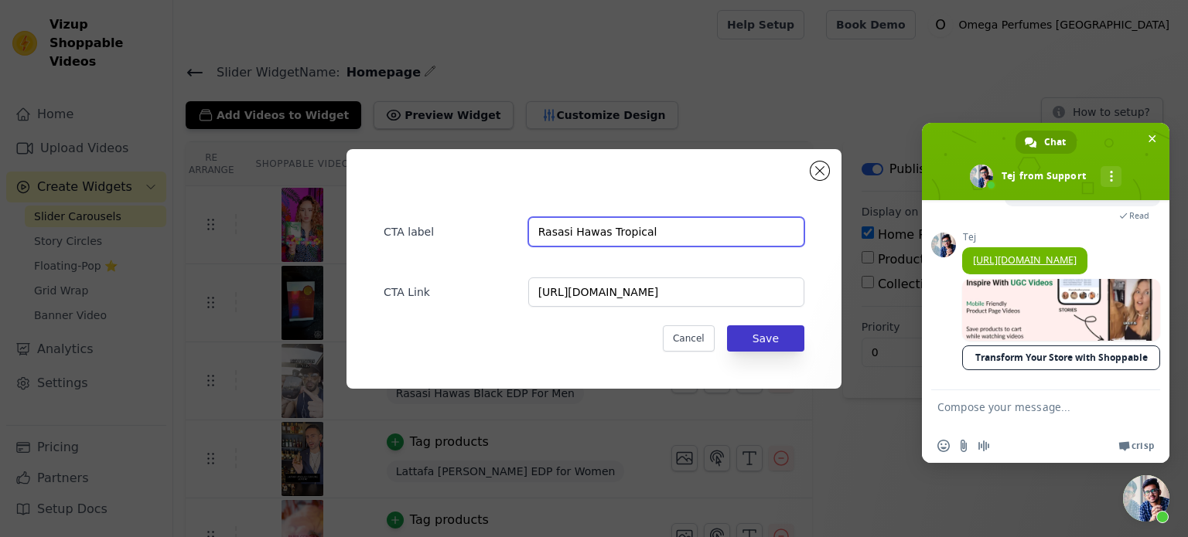
type input "Rasasi Hawas Tropical"
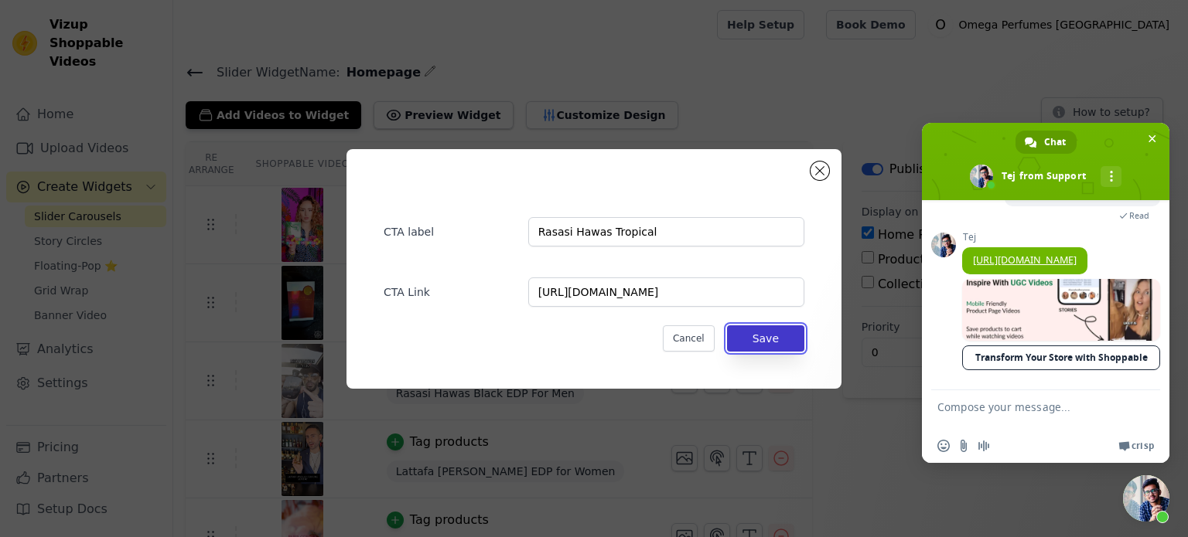
click at [782, 339] on button "Save" at bounding box center [765, 339] width 77 height 26
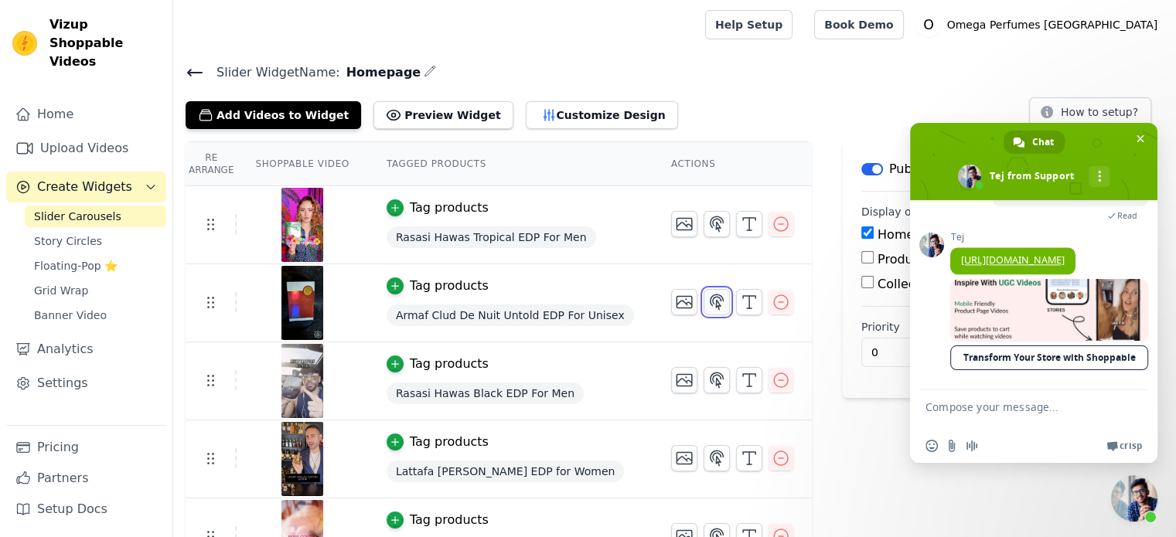
click at [707, 301] on icon "button" at bounding box center [716, 302] width 19 height 19
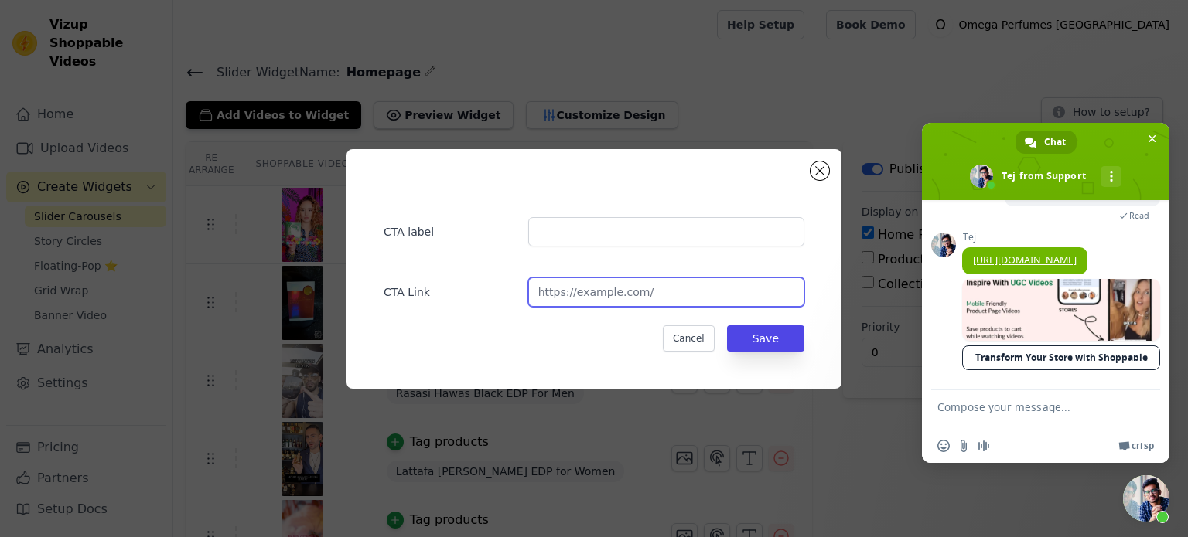
click at [570, 295] on input "url" at bounding box center [666, 292] width 276 height 29
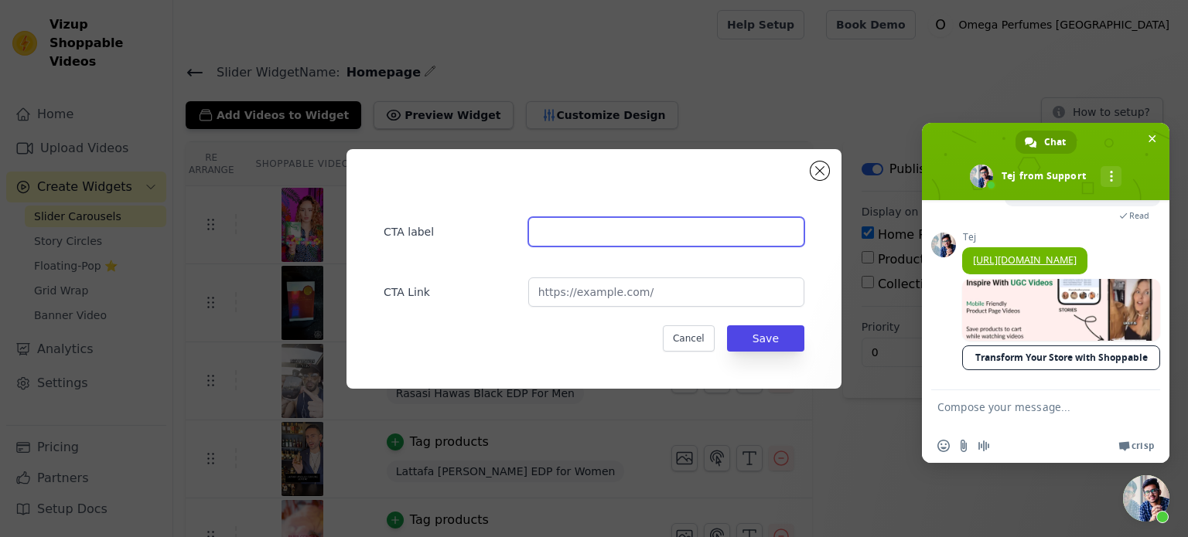
click at [561, 226] on input "text" at bounding box center [666, 231] width 276 height 29
paste input "Armaf Clud De Nuit Untold"
type input "Armaf Clud De Nuit Untold"
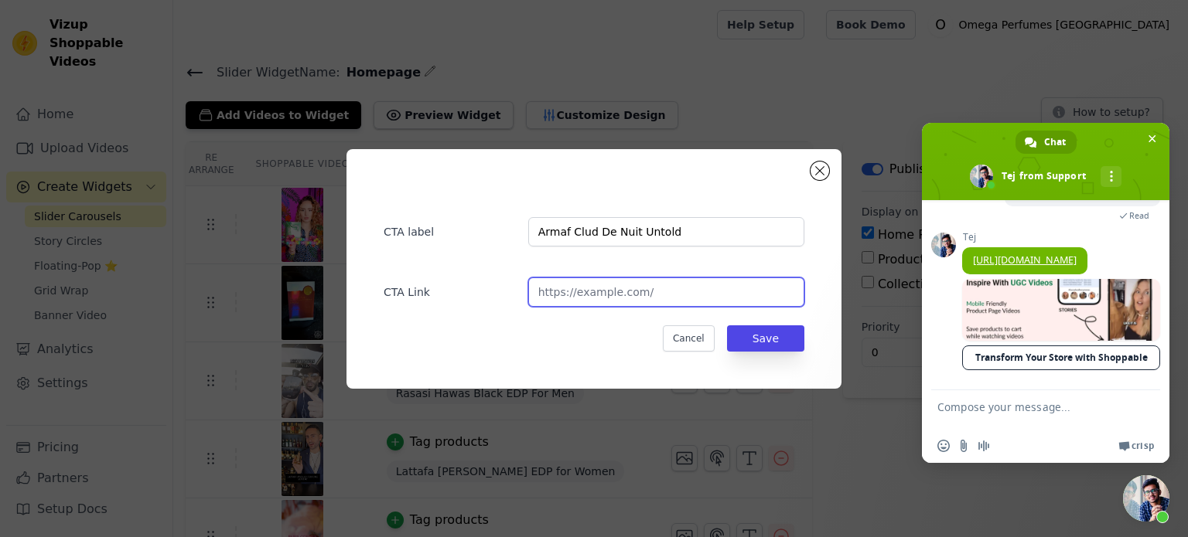
paste input "[URL][DOMAIN_NAME]"
type input "[URL][DOMAIN_NAME]"
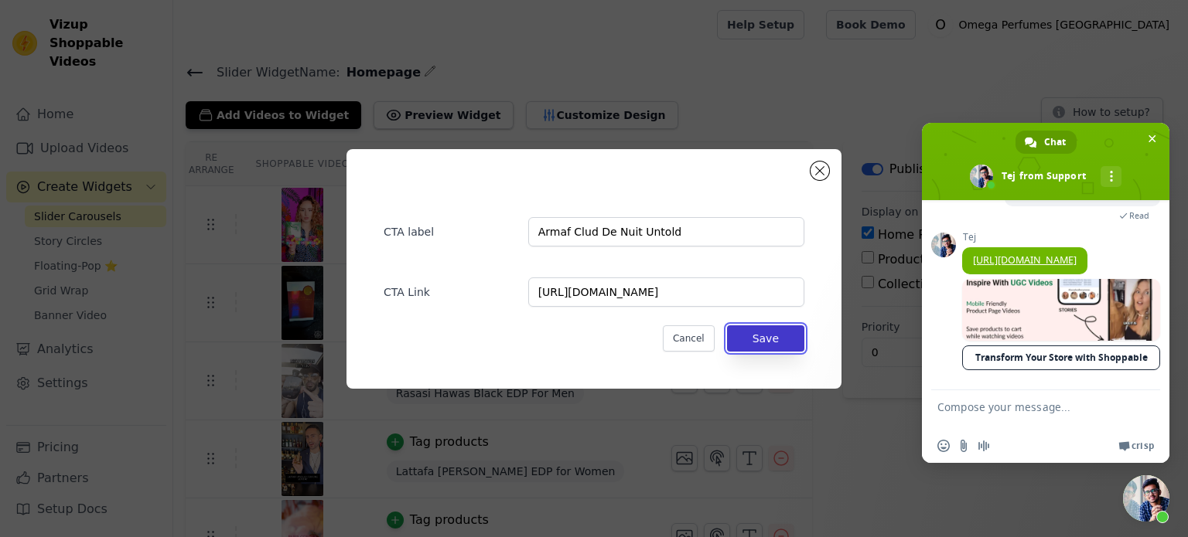
click at [793, 339] on button "Save" at bounding box center [765, 339] width 77 height 26
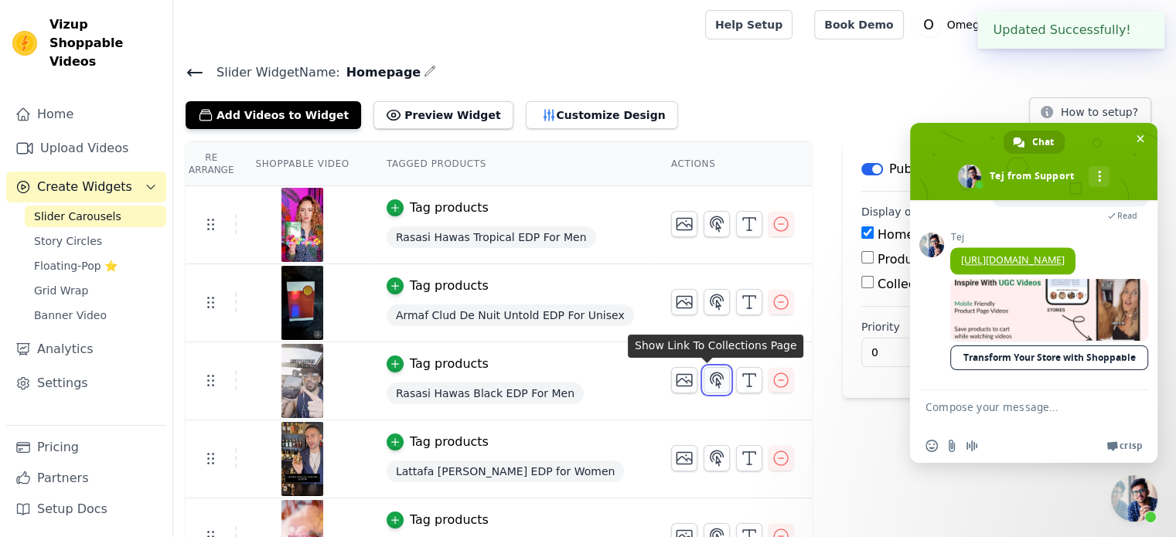
click at [711, 380] on icon "button" at bounding box center [717, 380] width 13 height 15
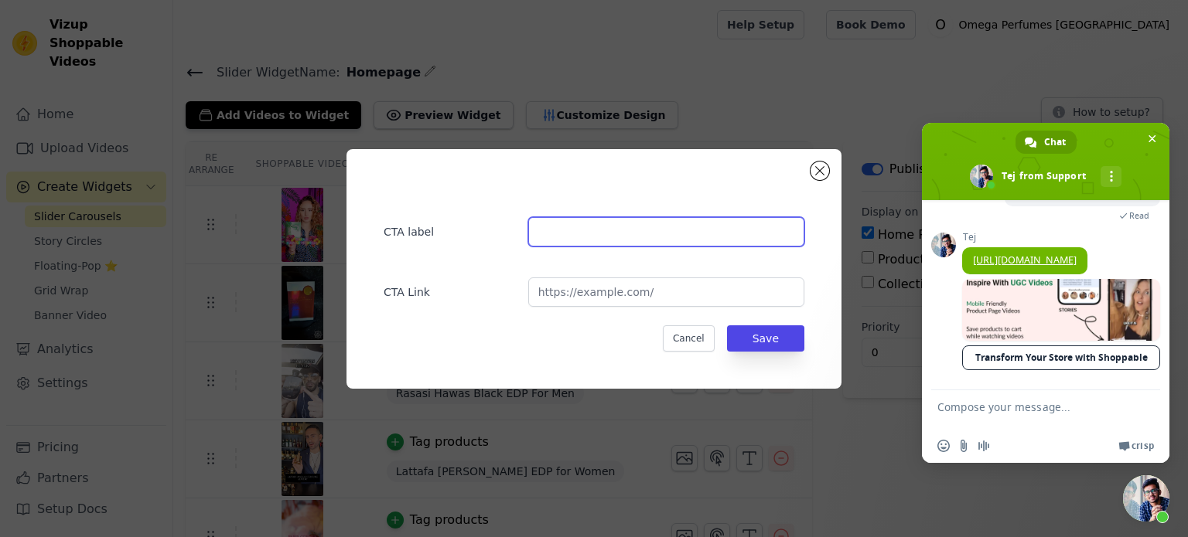
click at [593, 234] on input "text" at bounding box center [666, 231] width 276 height 29
paste input "Rasasi Hawas Black"
type input "Rasasi Hawas Black"
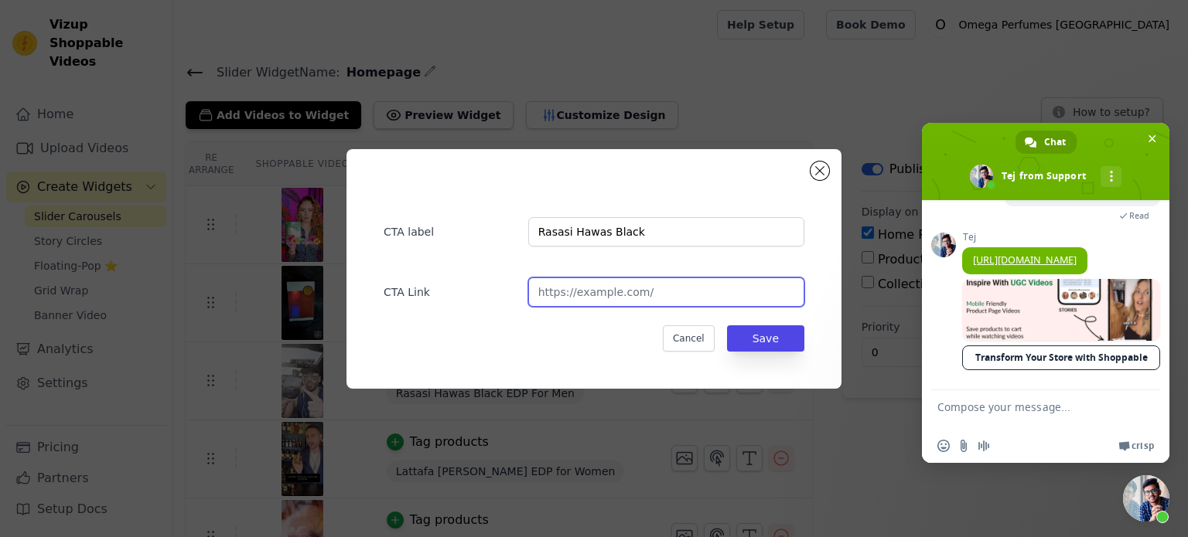
paste input "[URL][DOMAIN_NAME]"
type input "[URL][DOMAIN_NAME]"
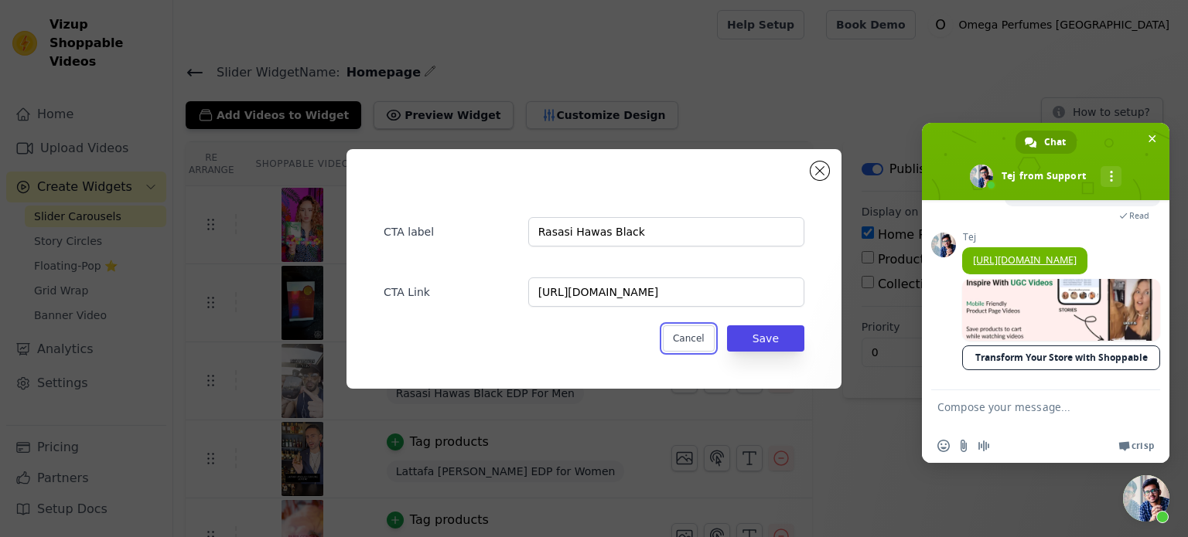
scroll to position [0, 0]
click at [727, 326] on button "Save" at bounding box center [765, 339] width 77 height 26
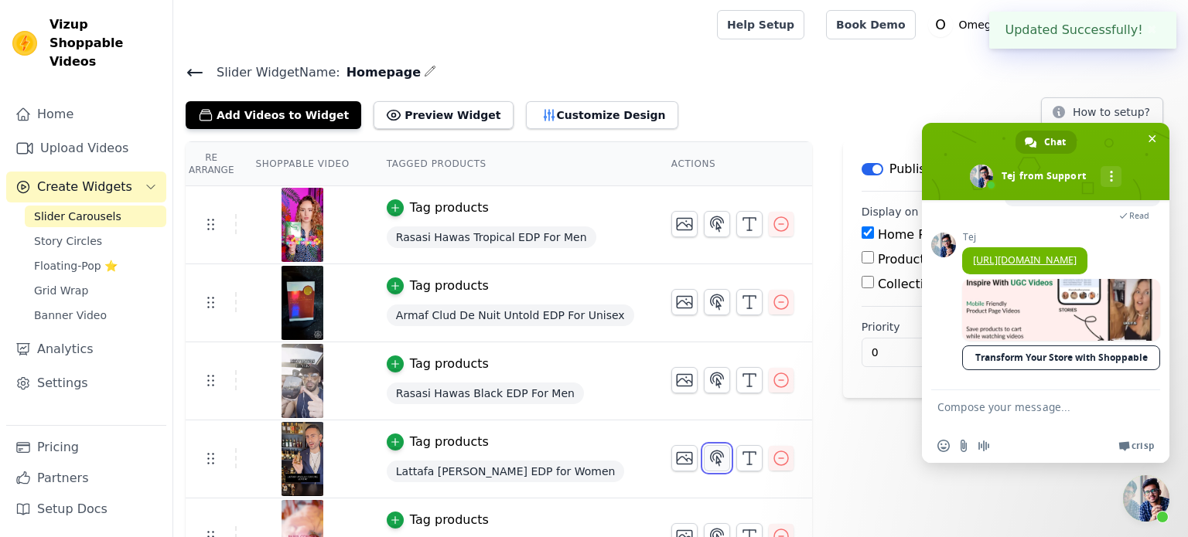
click at [711, 460] on icon "button" at bounding box center [716, 458] width 19 height 19
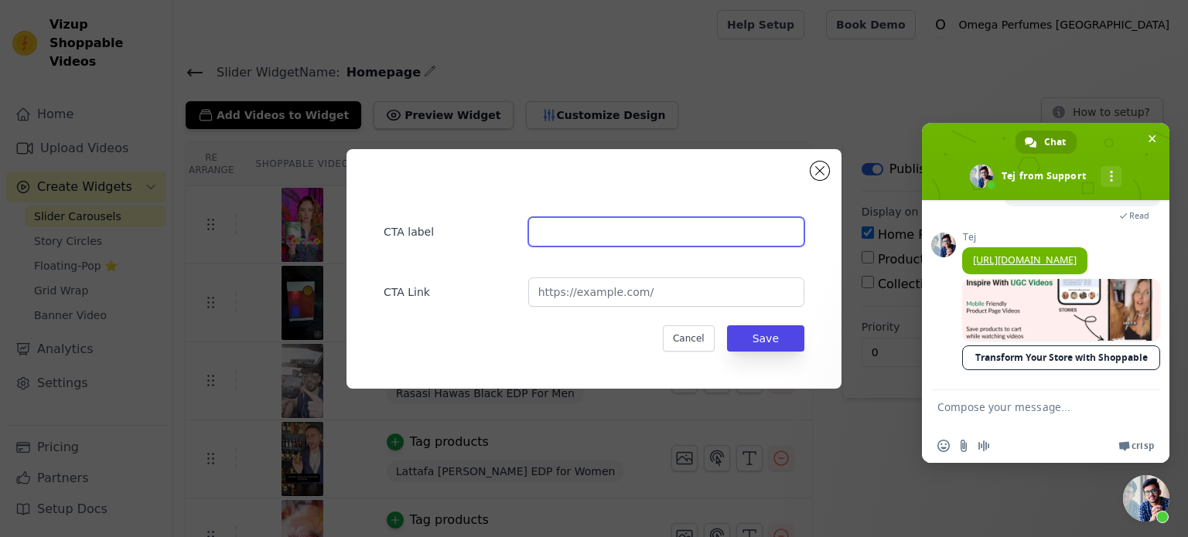
paste input "Lattafa [PERSON_NAME]"
click at [587, 222] on input "text" at bounding box center [666, 231] width 276 height 29
type input "Lattafa [PERSON_NAME]"
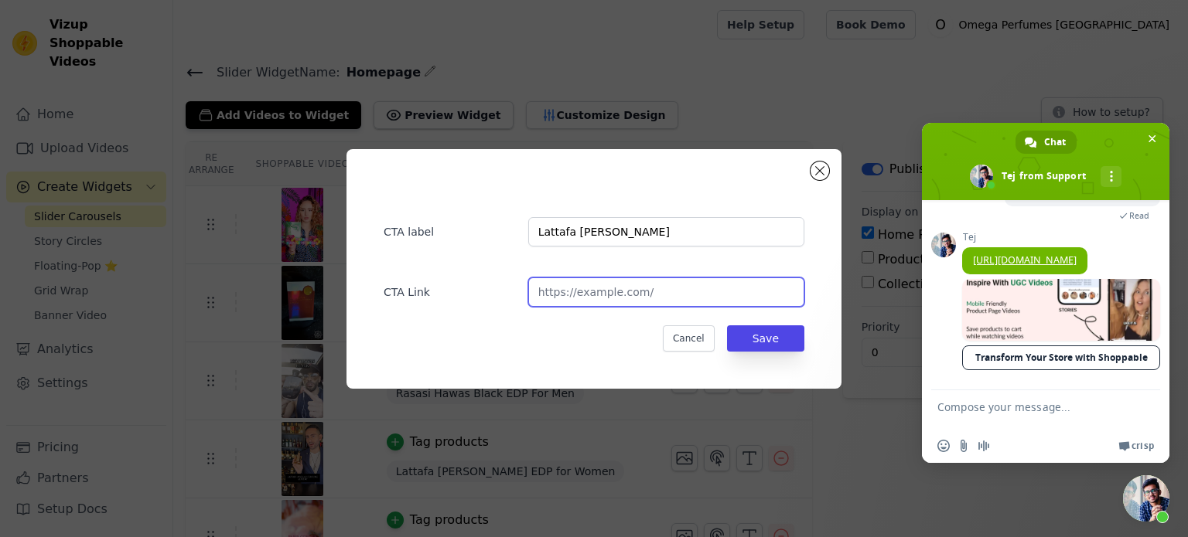
paste input "[URL][DOMAIN_NAME][PERSON_NAME]"
type input "[URL][DOMAIN_NAME][PERSON_NAME]"
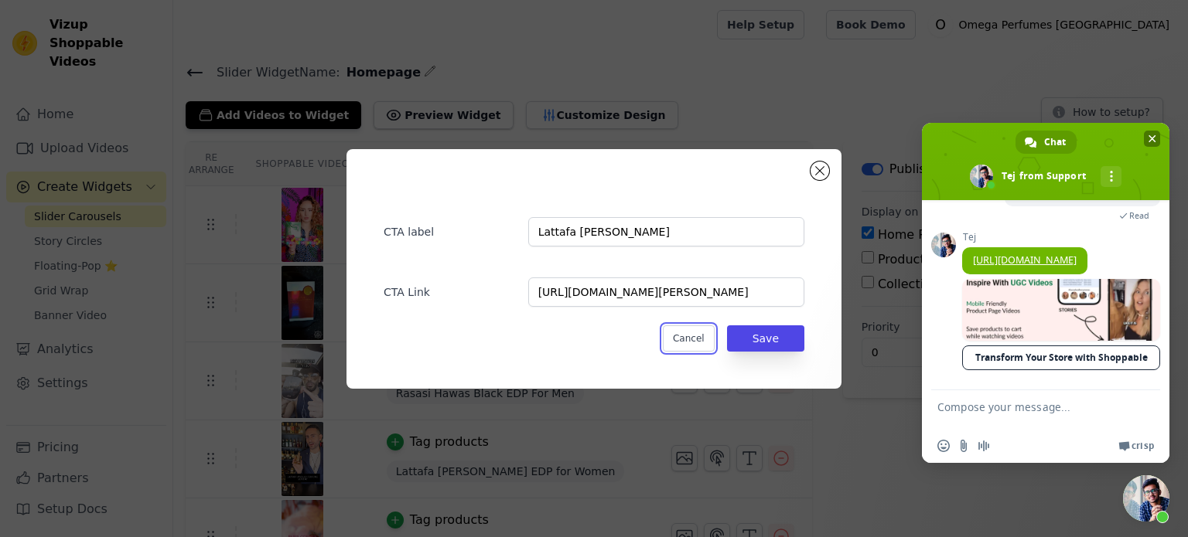
scroll to position [0, 0]
click at [727, 326] on button "Save" at bounding box center [765, 339] width 77 height 26
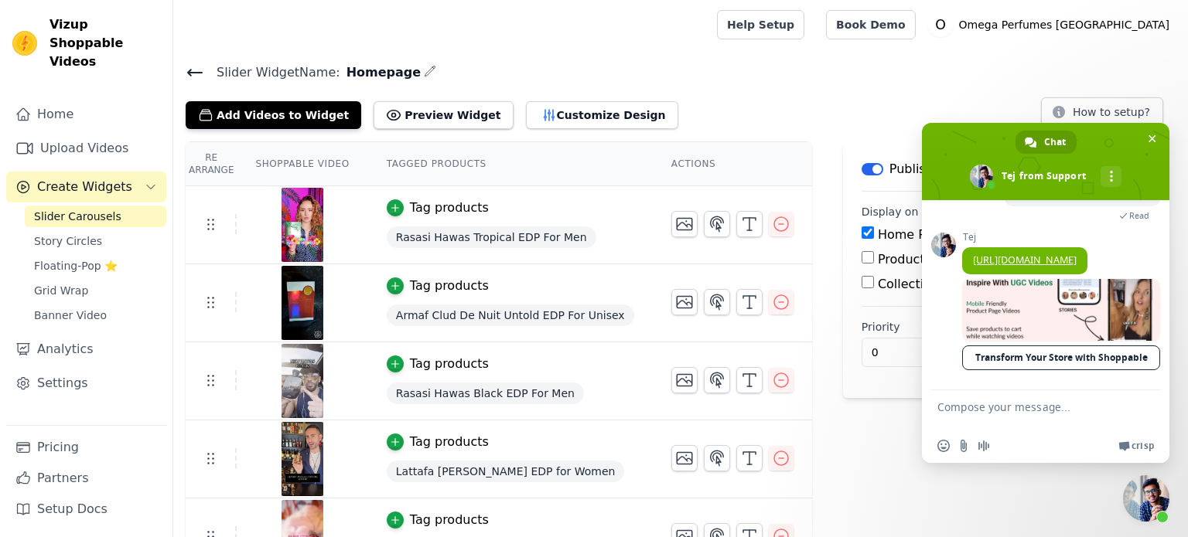
click at [814, 408] on div "Re Arrange Shoppable Video Tagged Products Actions Tag products Rasasi Hawas Tr…" at bounding box center [680, 358] width 1014 height 435
click at [1153, 134] on span "Close chat" at bounding box center [1152, 139] width 8 height 10
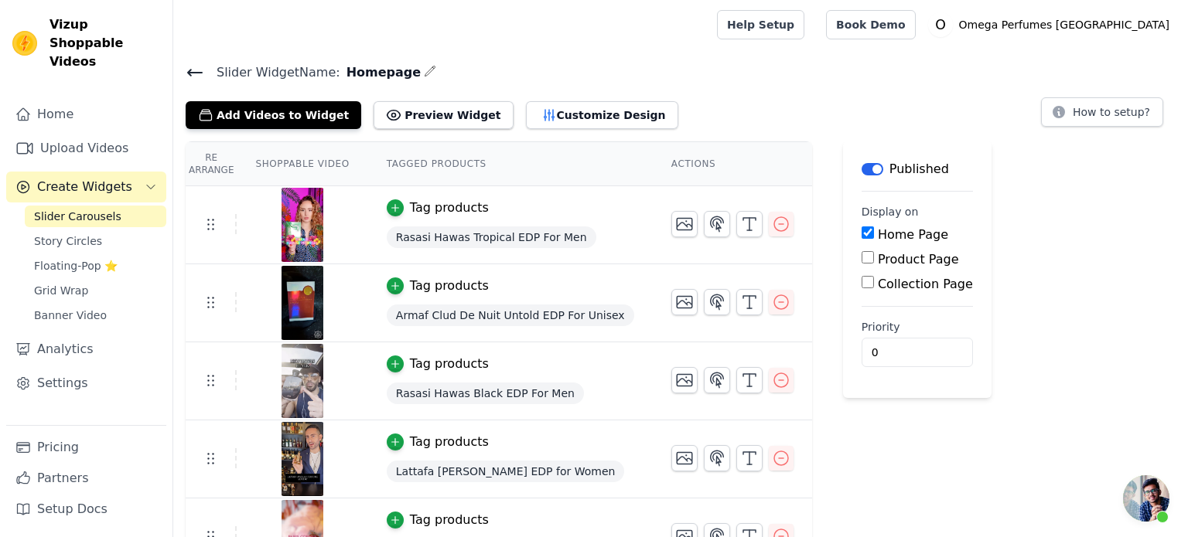
click at [801, 99] on div "Add Videos to Widget Preview Widget Customize Design How to setup?" at bounding box center [681, 112] width 990 height 34
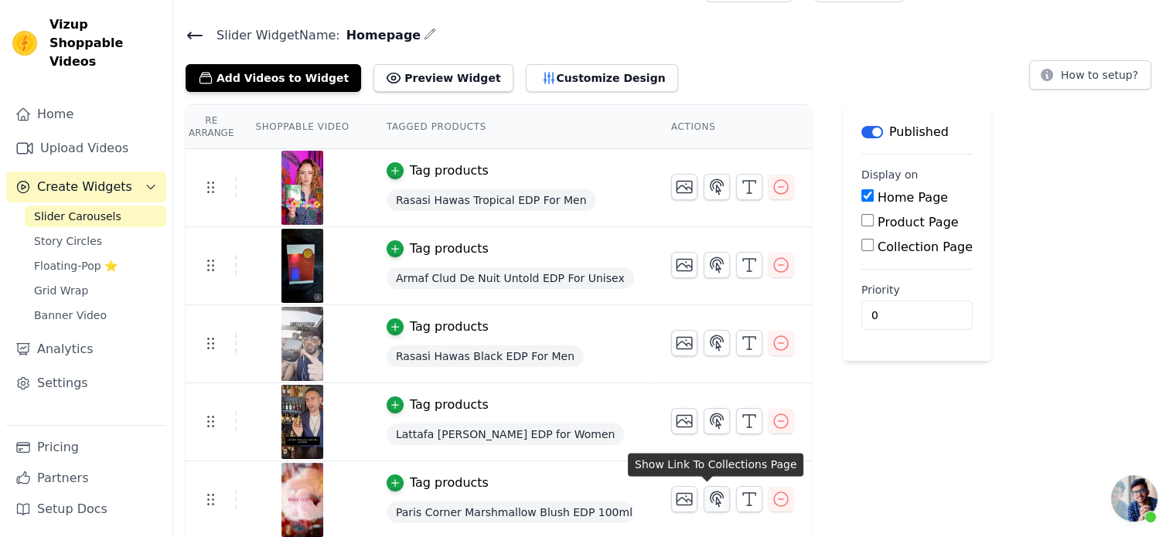
scroll to position [2234, 0]
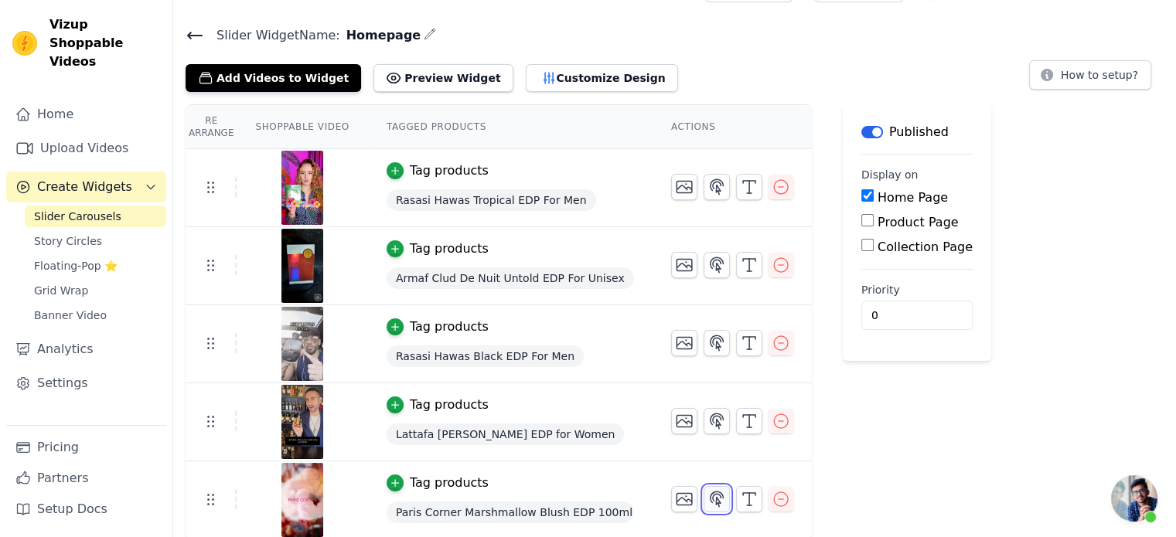
click at [711, 498] on icon "button" at bounding box center [717, 499] width 13 height 15
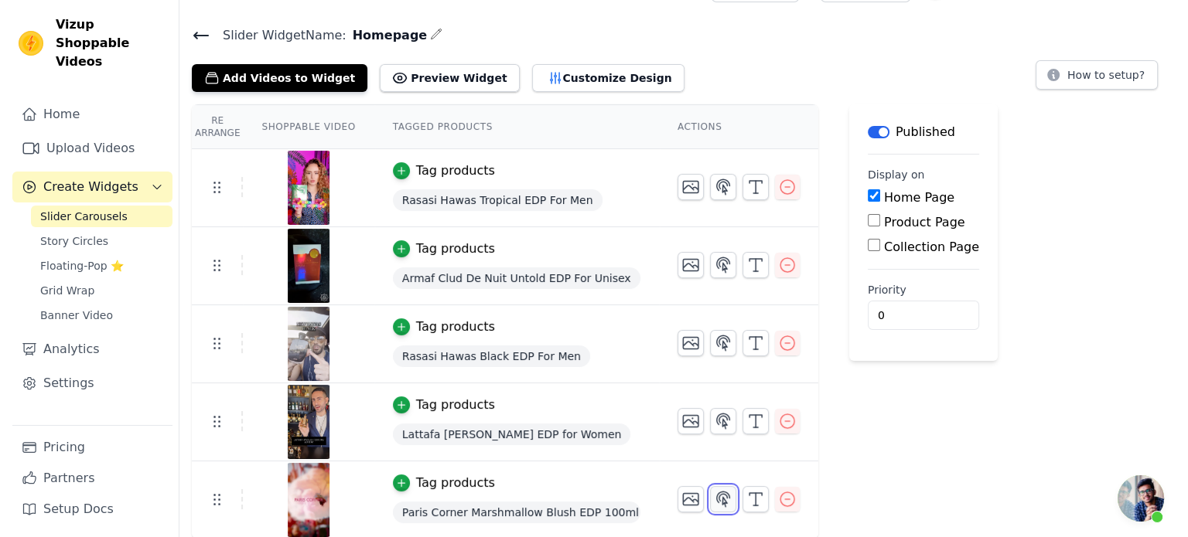
scroll to position [0, 0]
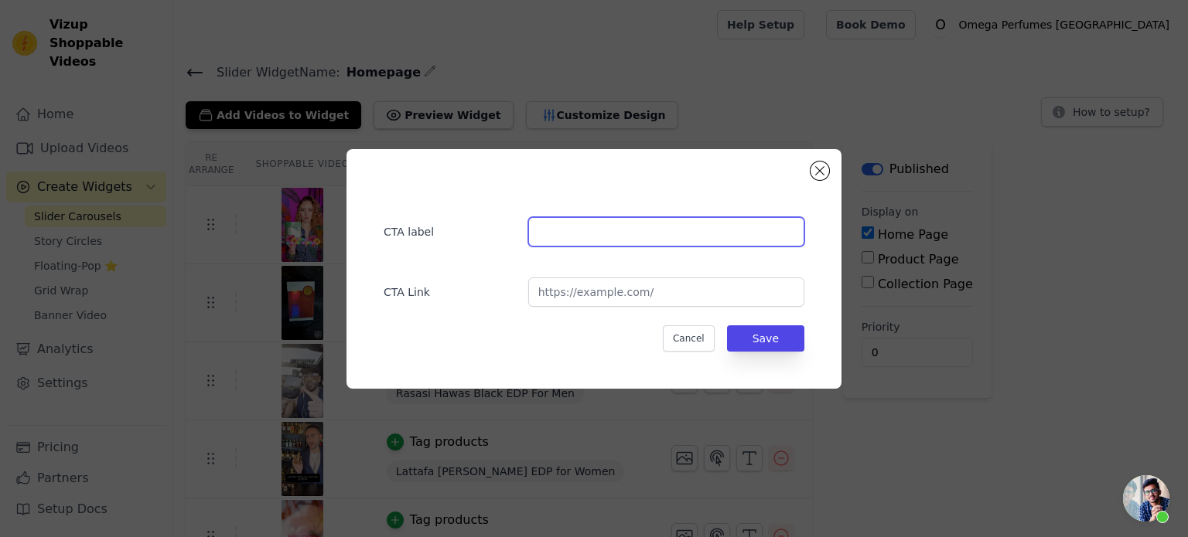
paste input "Paris Corner Marshmallow Blush"
click at [639, 227] on input "Paris Corner Marshmallow Blush" at bounding box center [666, 231] width 276 height 29
type input "Paris Corner Marshmallow Blush"
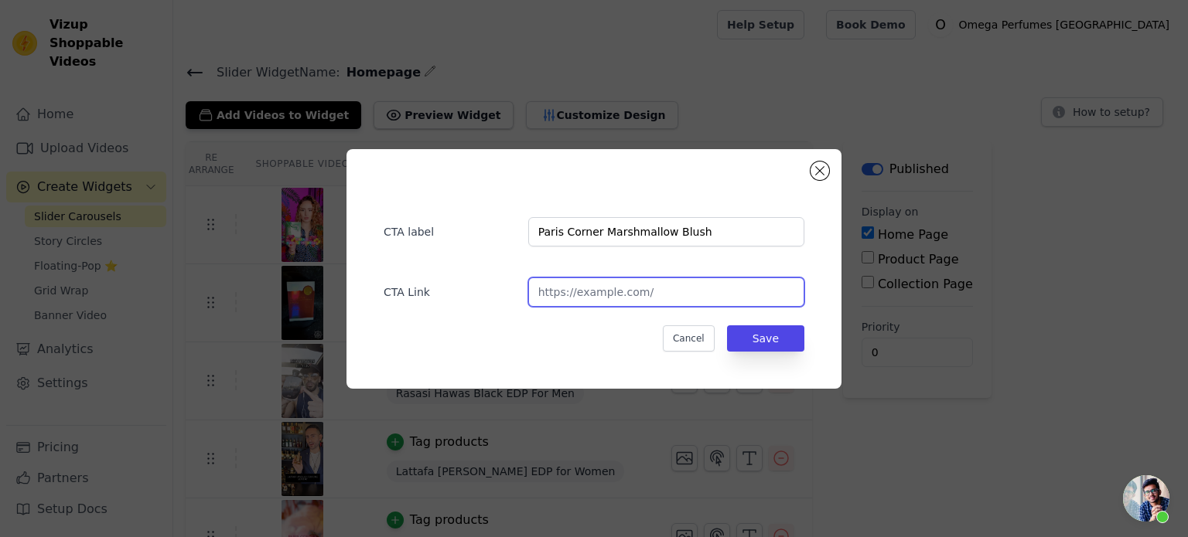
paste input "https://omegaperfumes.in/products/paris-corner-marshmallow-blush-edp-100ml-for-…"
type input "https://omegaperfumes.in/products/paris-corner-marshmallow-blush-edp-100ml-for-…"
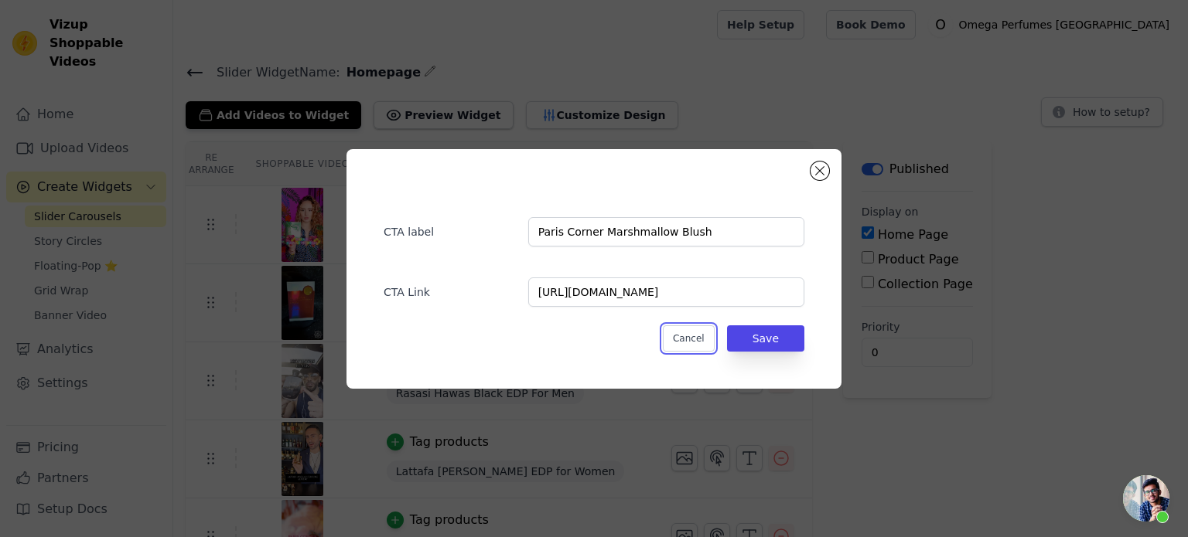
scroll to position [0, 0]
click at [727, 326] on button "Save" at bounding box center [765, 339] width 77 height 26
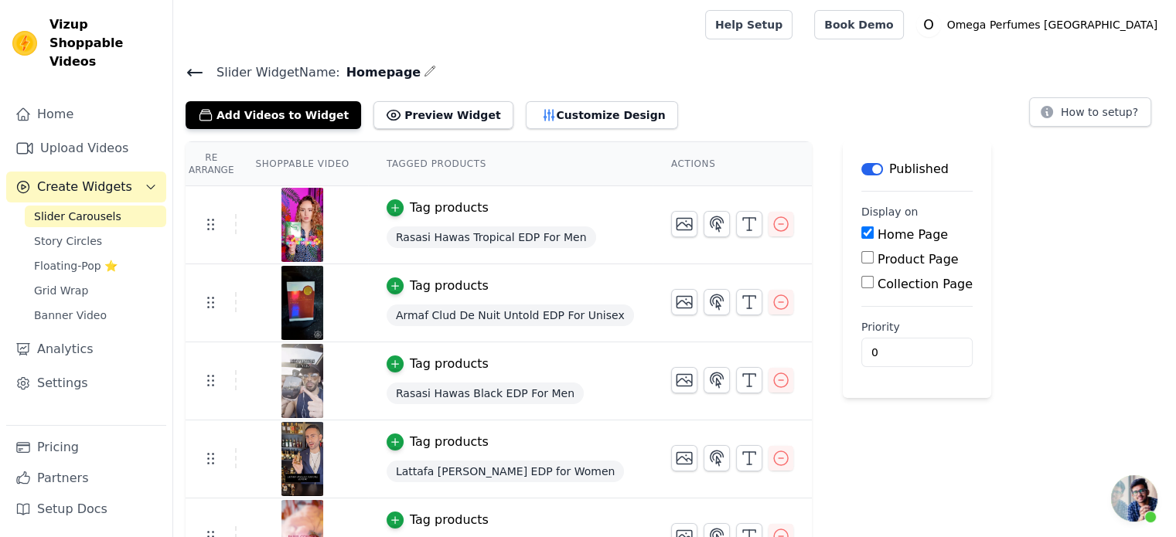
scroll to position [2234, 0]
